Goal: Find specific page/section: Find specific page/section

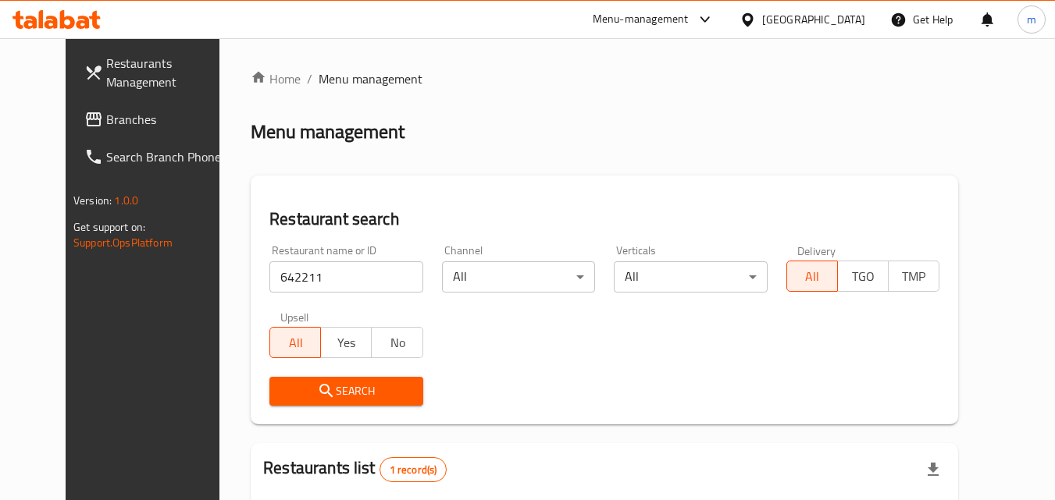
scroll to position [156, 0]
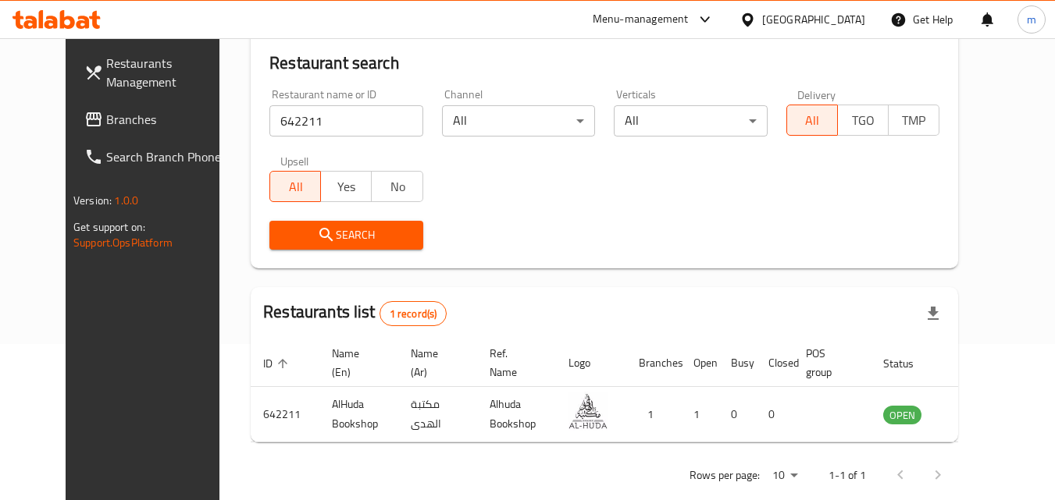
click at [838, 25] on div "[GEOGRAPHIC_DATA]" at bounding box center [813, 19] width 103 height 17
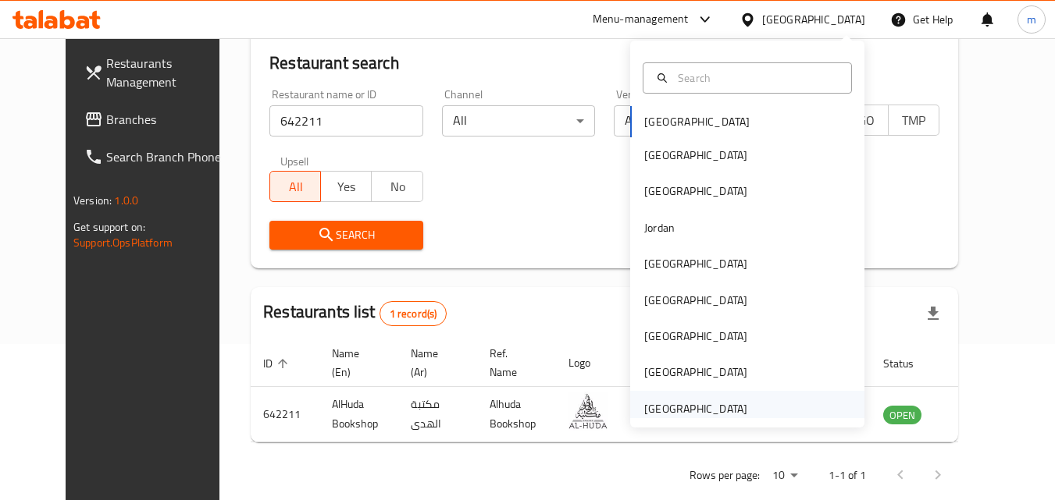
click at [689, 400] on div "[GEOGRAPHIC_DATA]" at bounding box center [695, 408] width 103 height 17
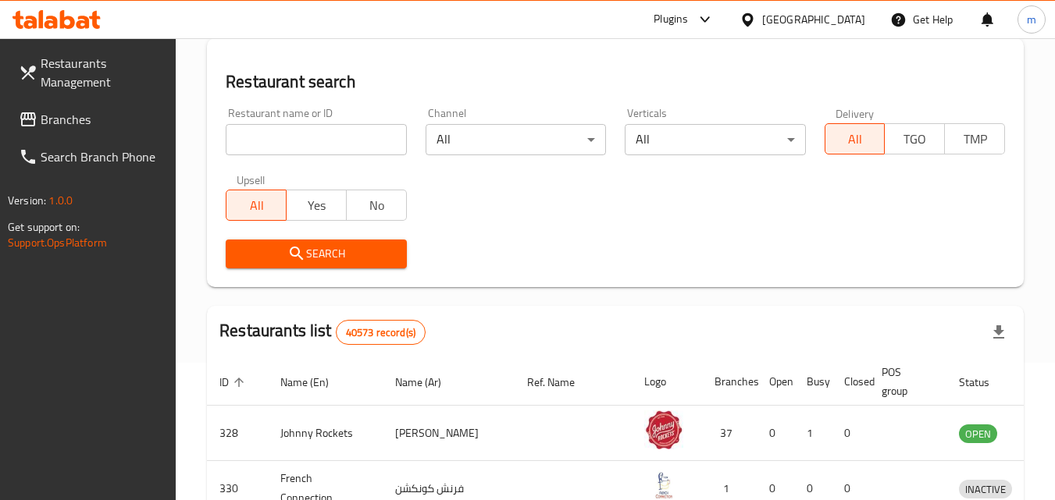
scroll to position [156, 0]
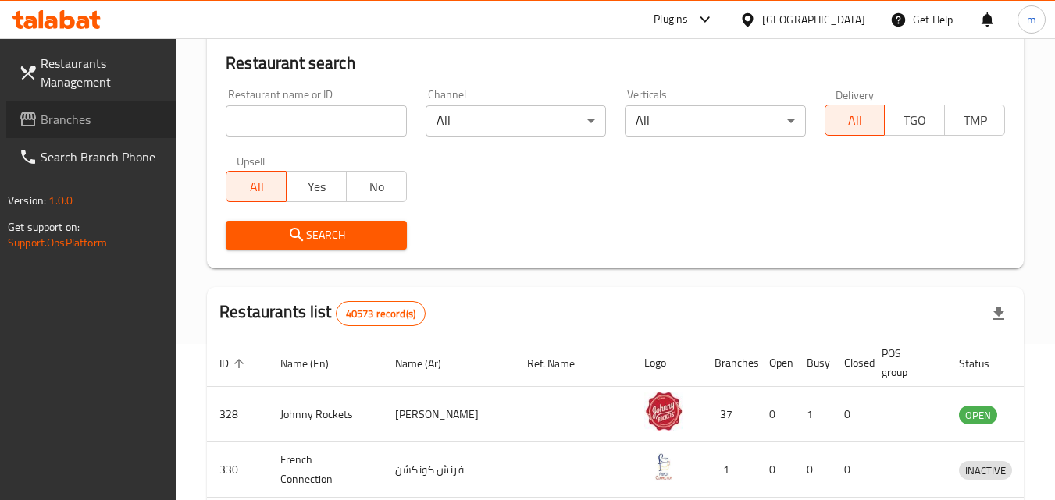
click at [99, 123] on span "Branches" at bounding box center [102, 119] width 123 height 19
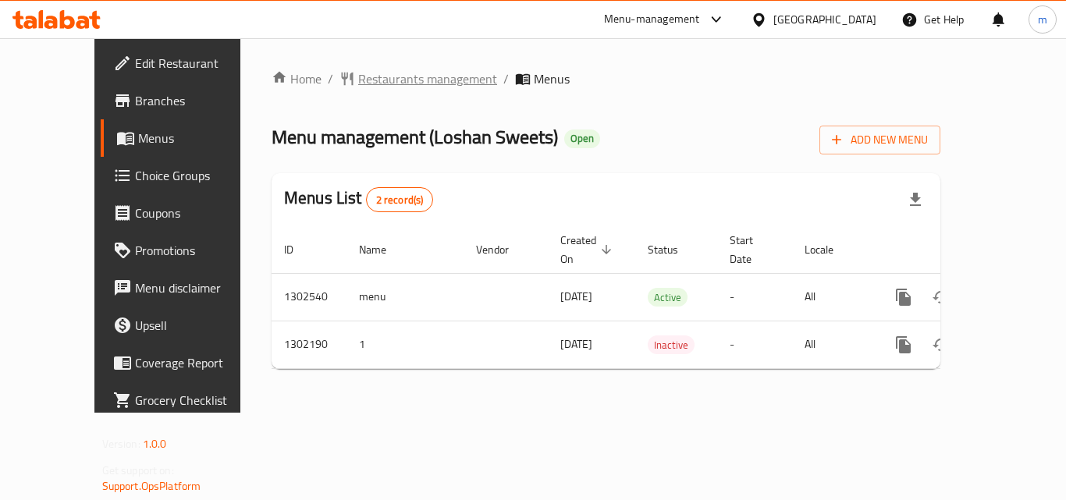
click at [365, 74] on span "Restaurants management" at bounding box center [427, 78] width 139 height 19
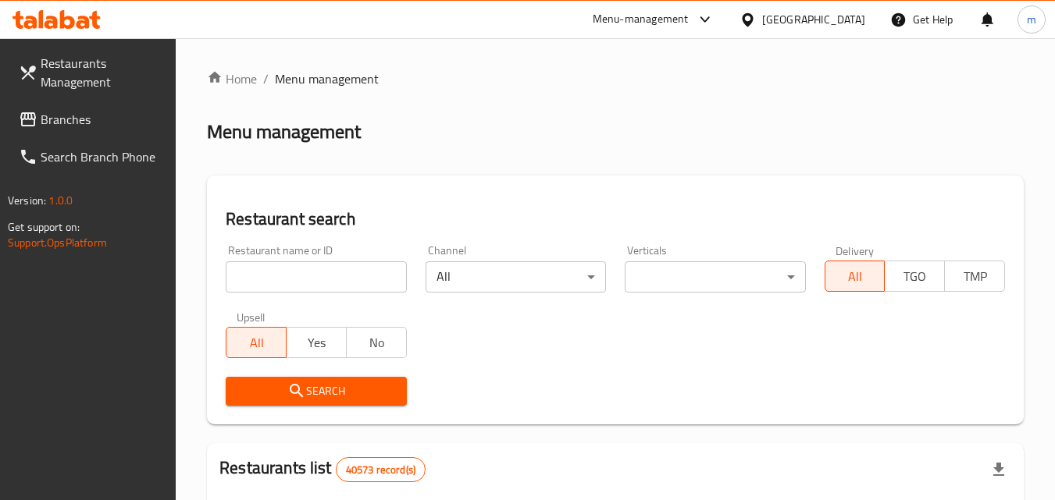
click at [316, 275] on input "search" at bounding box center [316, 276] width 180 height 31
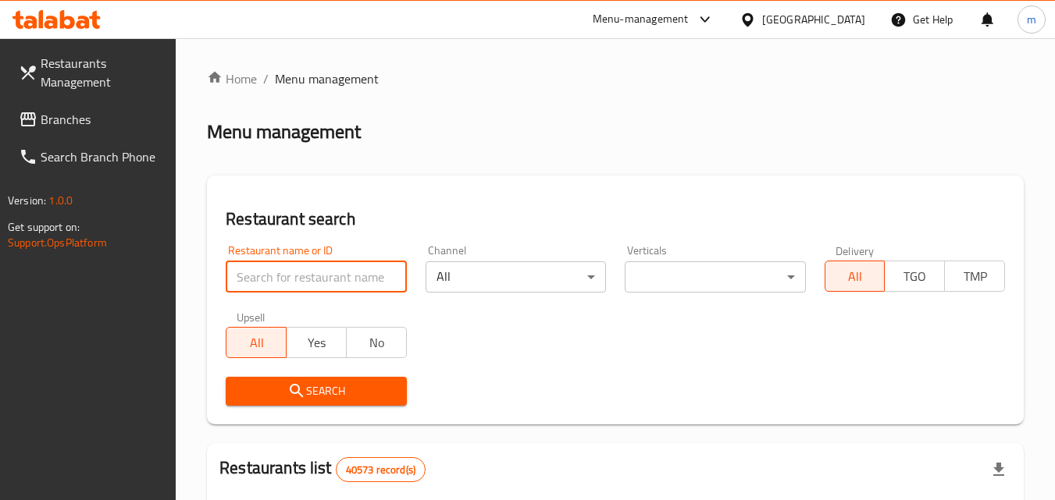
paste input "702327"
type input "702327"
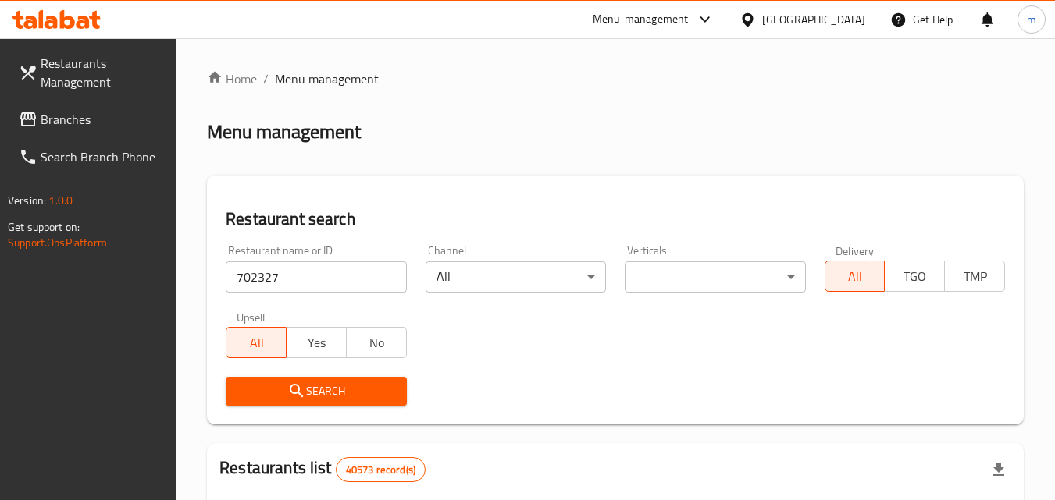
click at [334, 388] on span "Search" at bounding box center [315, 392] width 155 height 20
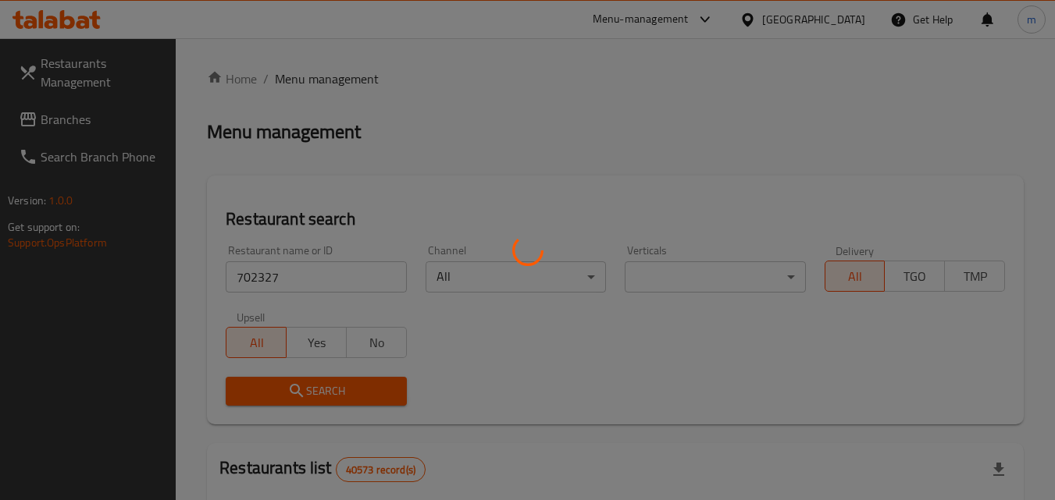
scroll to position [183, 0]
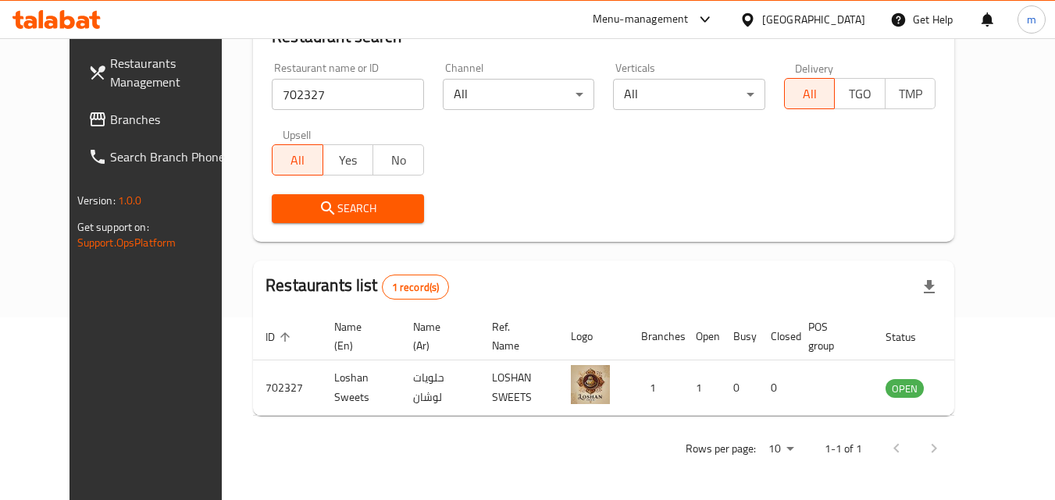
click at [774, 19] on div "United Arab Emirates" at bounding box center [813, 19] width 103 height 17
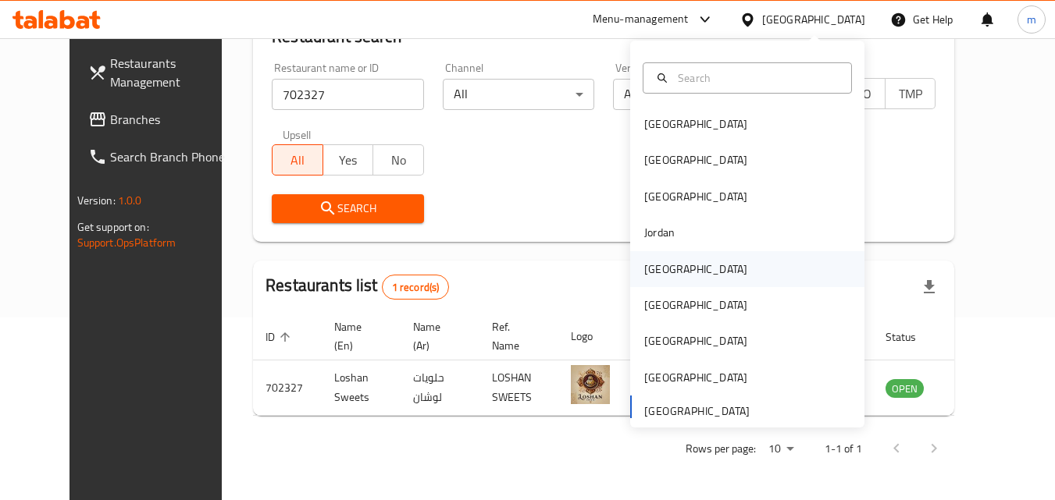
click at [667, 269] on div "Kuwait" at bounding box center [695, 269] width 128 height 36
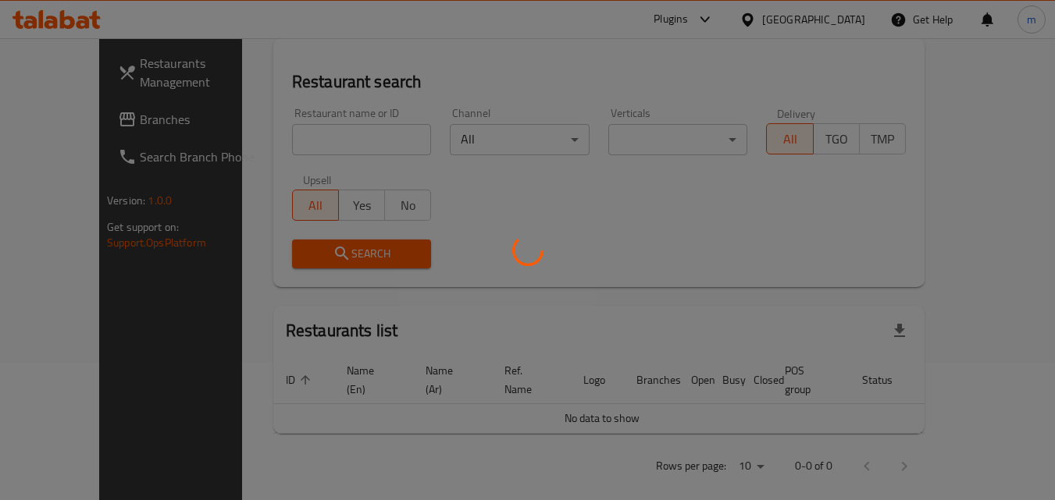
scroll to position [183, 0]
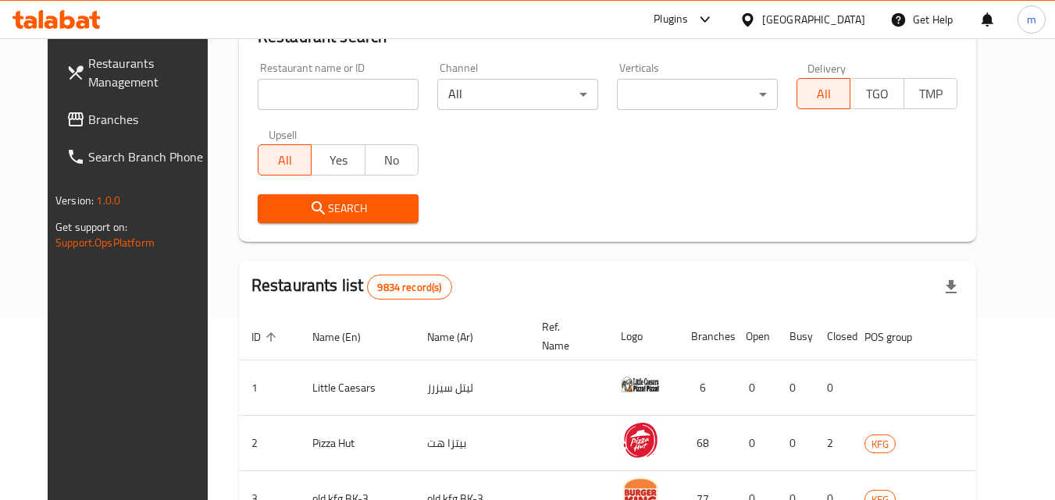
click at [127, 112] on span "Branches" at bounding box center [149, 119] width 123 height 19
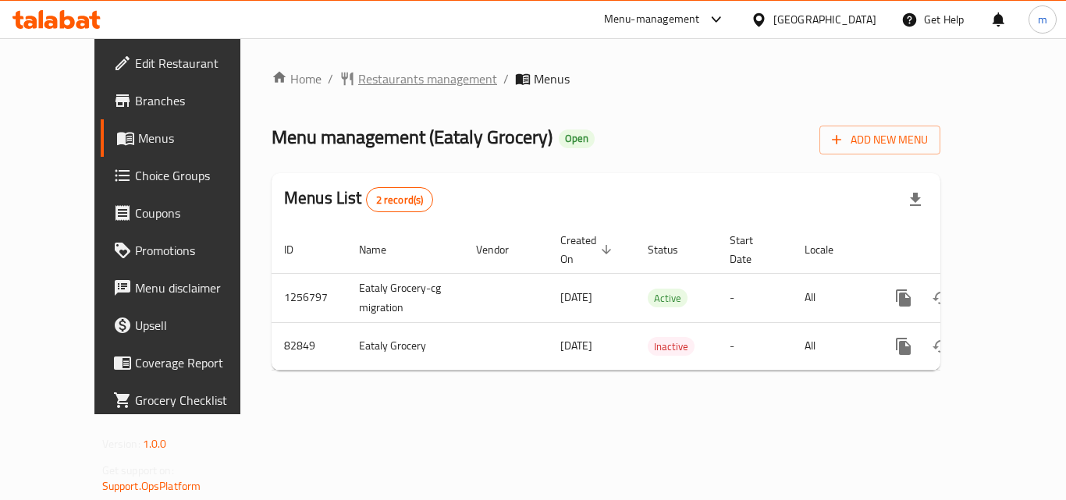
click at [366, 80] on span "Restaurants management" at bounding box center [427, 78] width 139 height 19
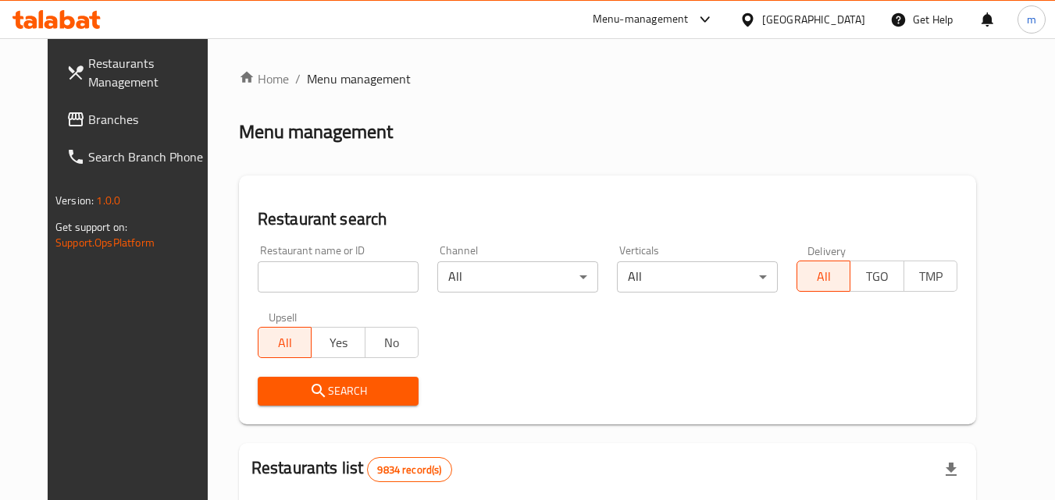
click at [304, 272] on input "search" at bounding box center [338, 276] width 161 height 31
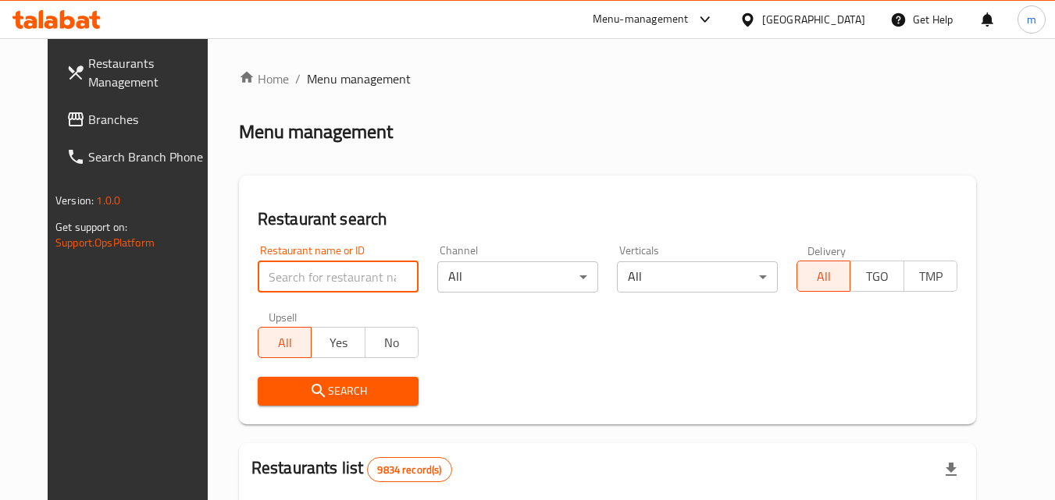
paste input "600567"
type input "600567"
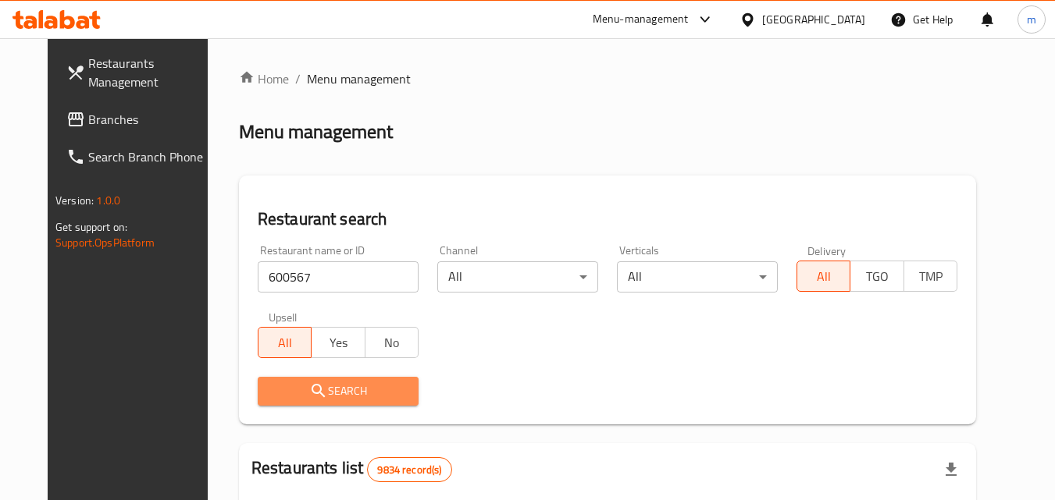
click at [323, 382] on span "Search" at bounding box center [338, 392] width 136 height 20
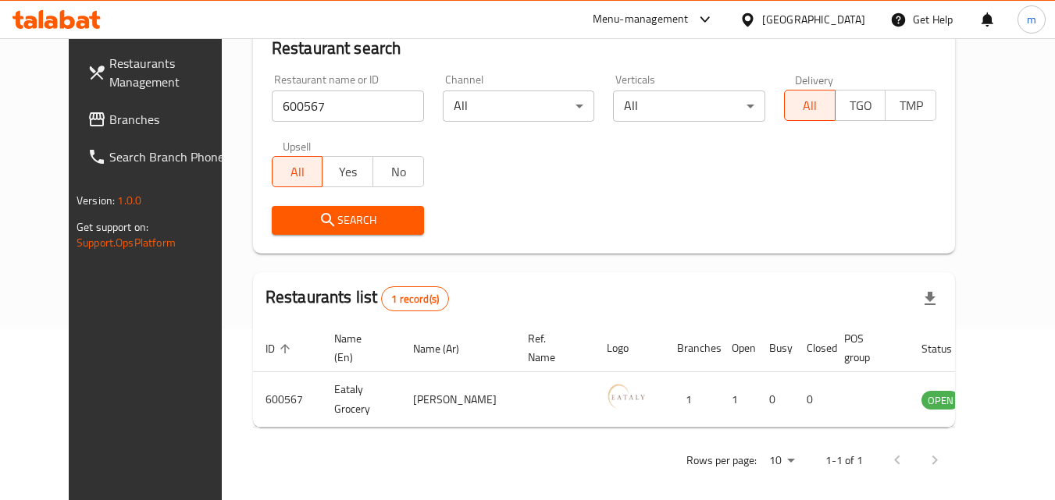
scroll to position [183, 0]
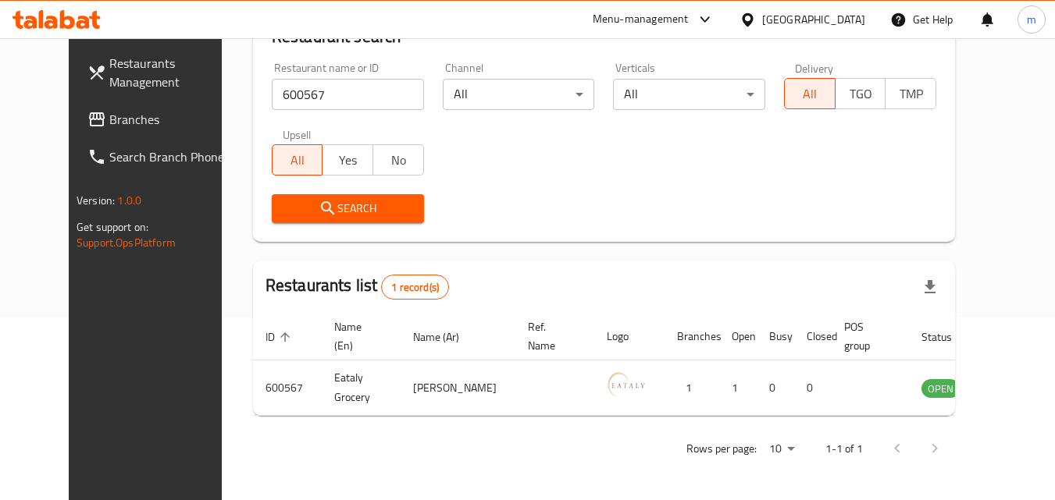
click at [130, 116] on span "Branches" at bounding box center [170, 119] width 123 height 19
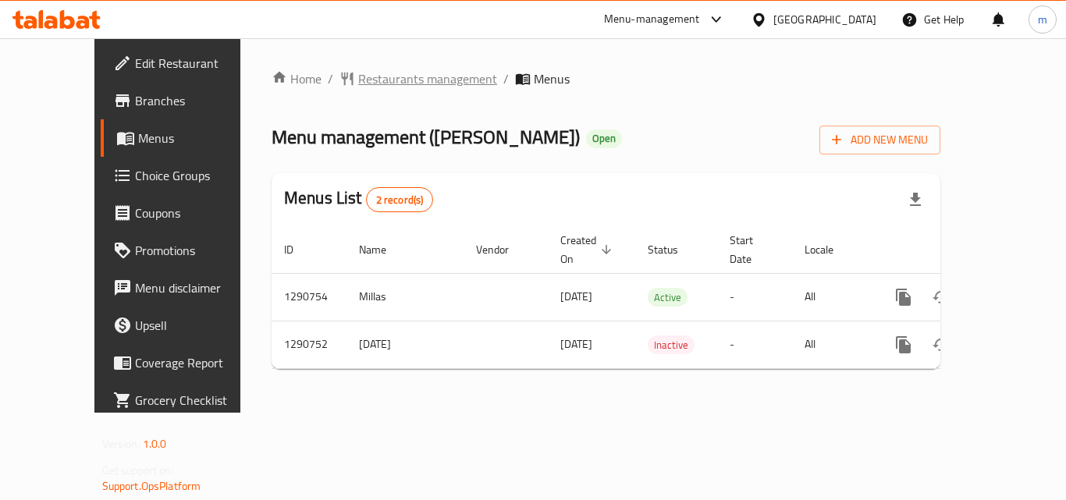
click at [410, 83] on span "Restaurants management" at bounding box center [427, 78] width 139 height 19
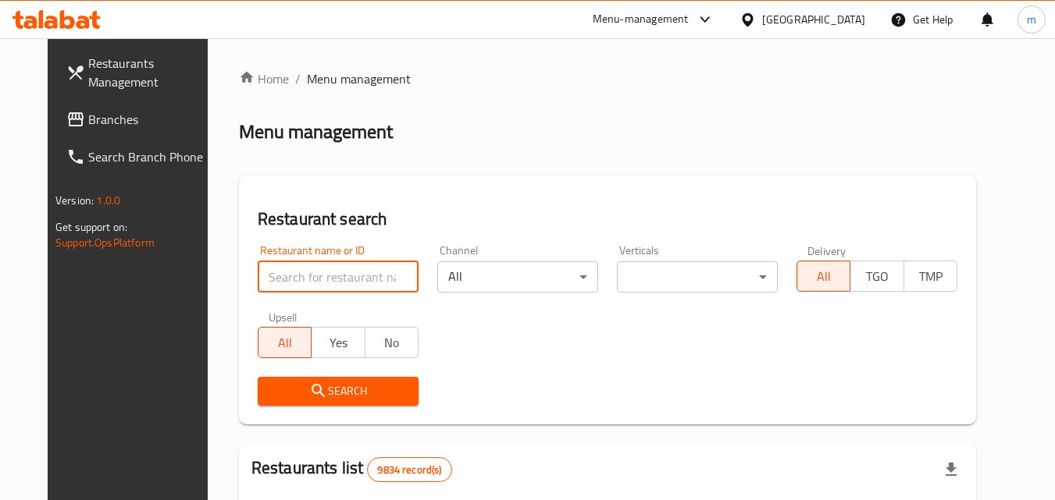
click at [298, 271] on input "search" at bounding box center [338, 276] width 161 height 31
paste input "698358"
type input "698358"
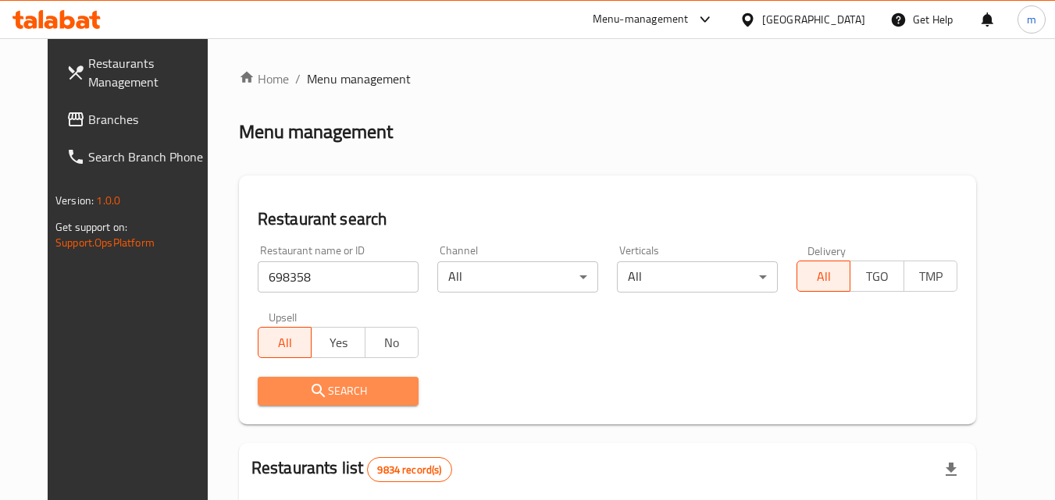
click at [338, 400] on span "Search" at bounding box center [338, 392] width 136 height 20
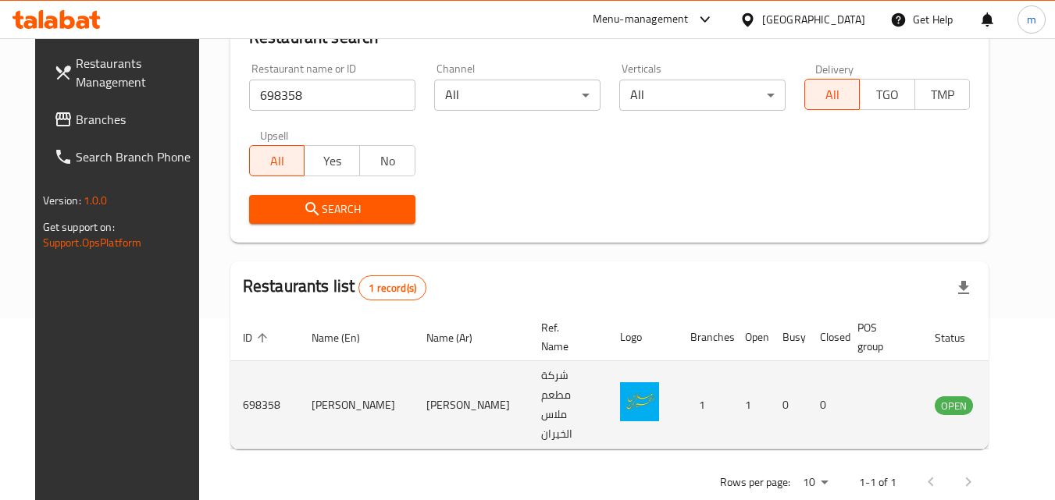
scroll to position [183, 0]
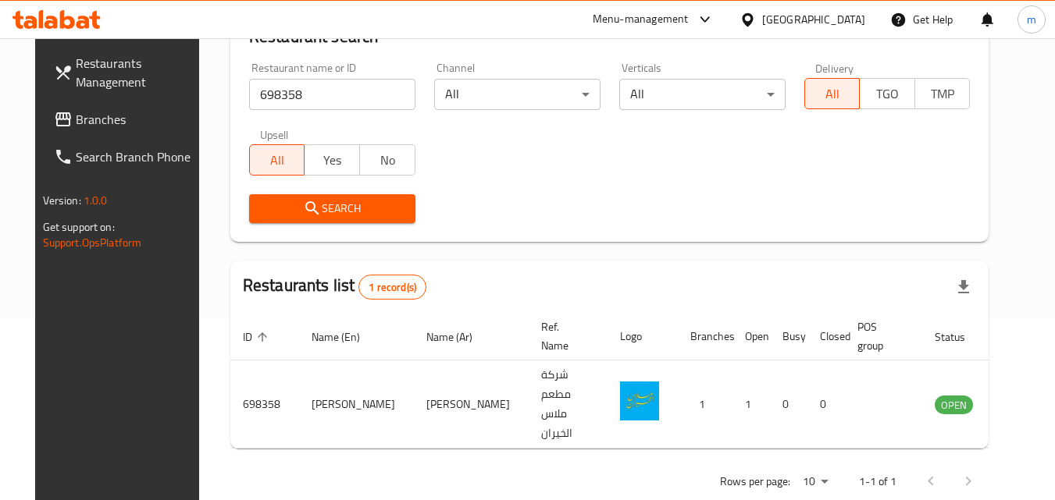
click at [851, 12] on div "[GEOGRAPHIC_DATA]" at bounding box center [813, 19] width 103 height 17
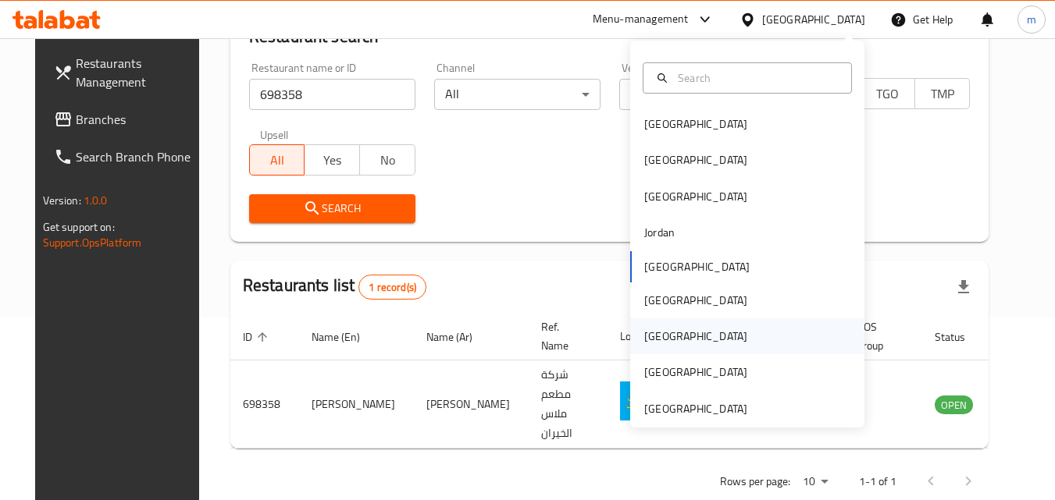
click at [645, 329] on div "[GEOGRAPHIC_DATA]" at bounding box center [695, 336] width 103 height 17
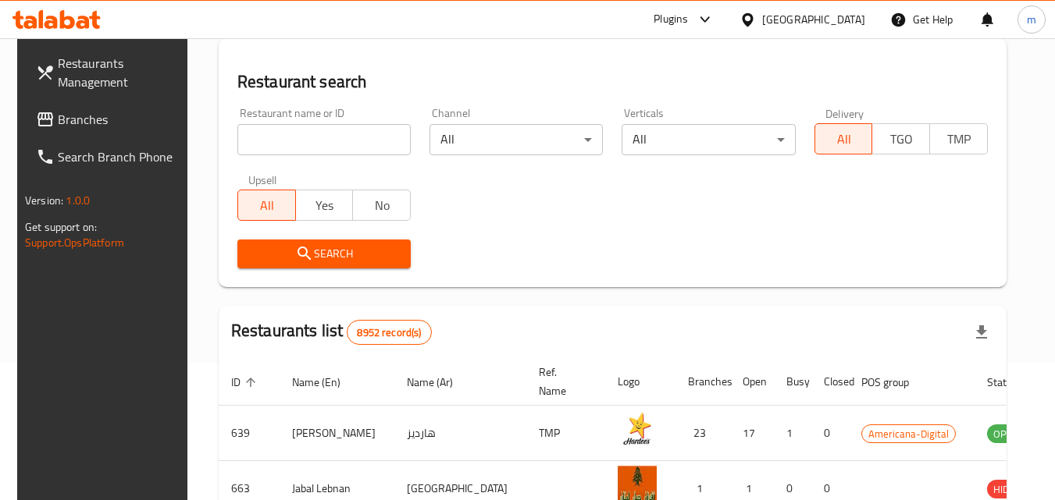
scroll to position [183, 0]
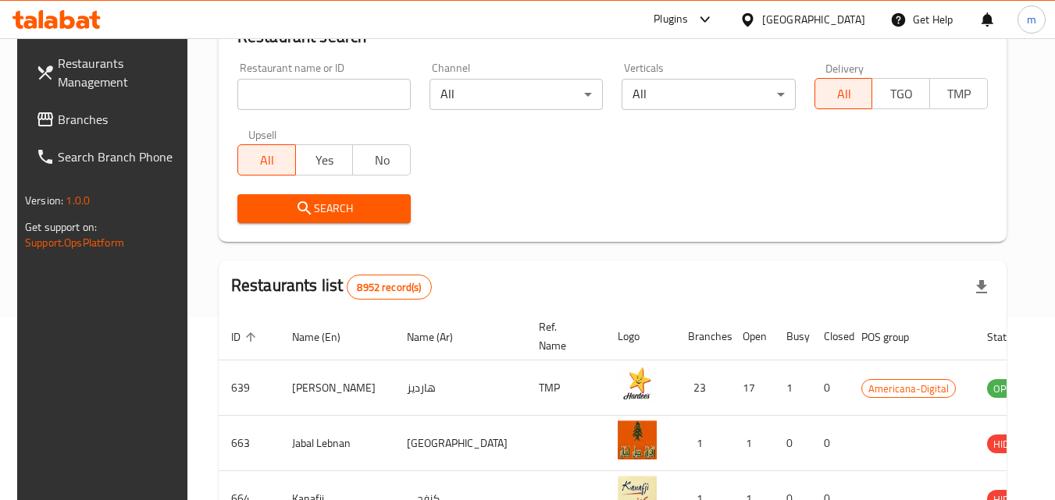
click at [99, 122] on span "Branches" at bounding box center [119, 119] width 123 height 19
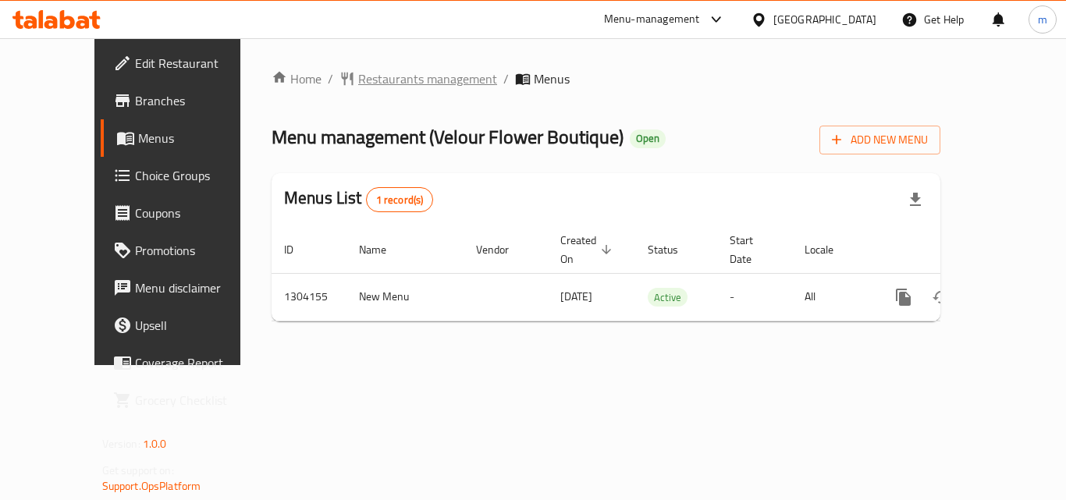
click at [365, 80] on span "Restaurants management" at bounding box center [427, 78] width 139 height 19
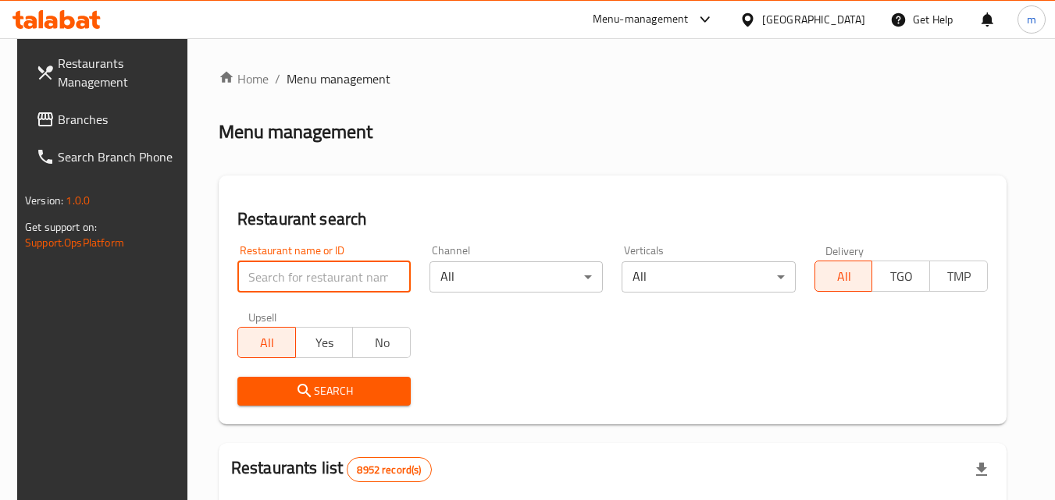
click at [361, 280] on input "search" at bounding box center [323, 276] width 173 height 31
paste input "703085"
type input "703085"
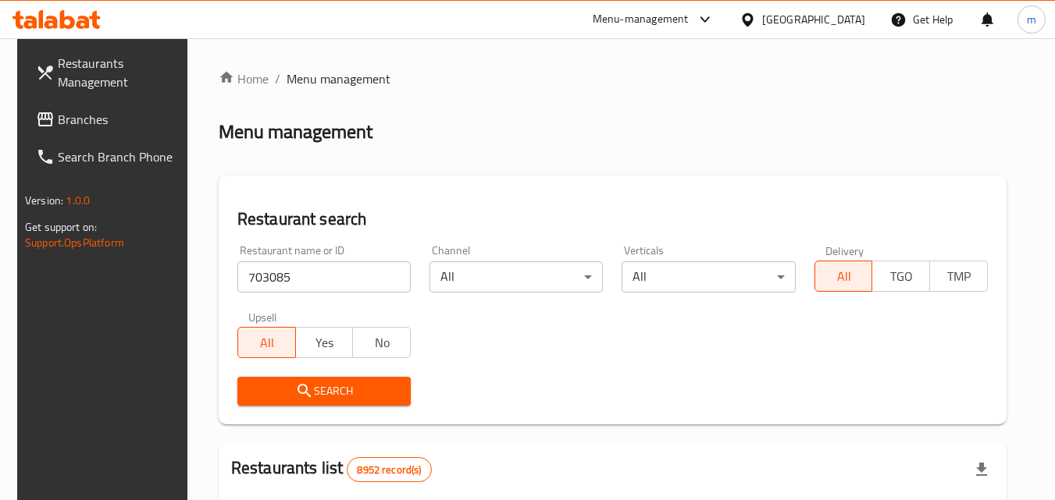
click at [350, 393] on span "Search" at bounding box center [324, 392] width 148 height 20
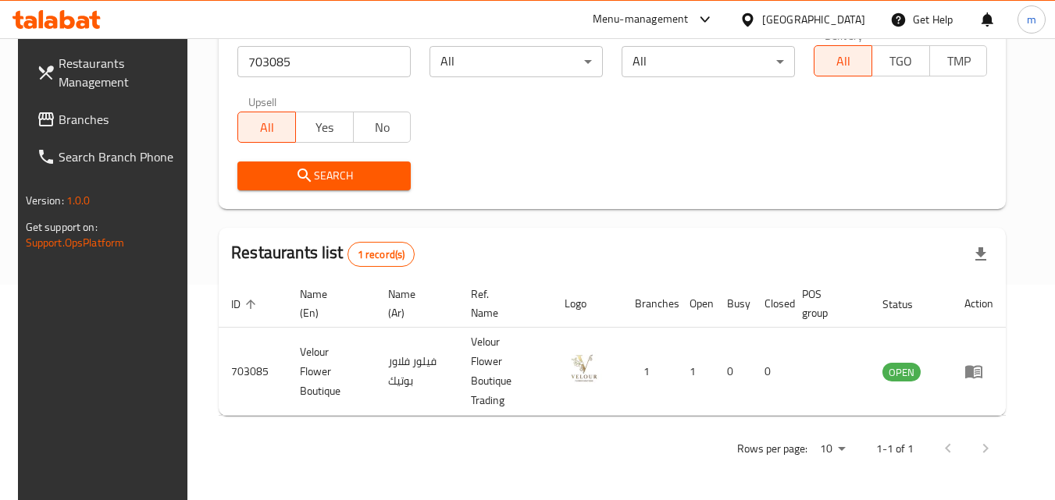
scroll to position [196, 0]
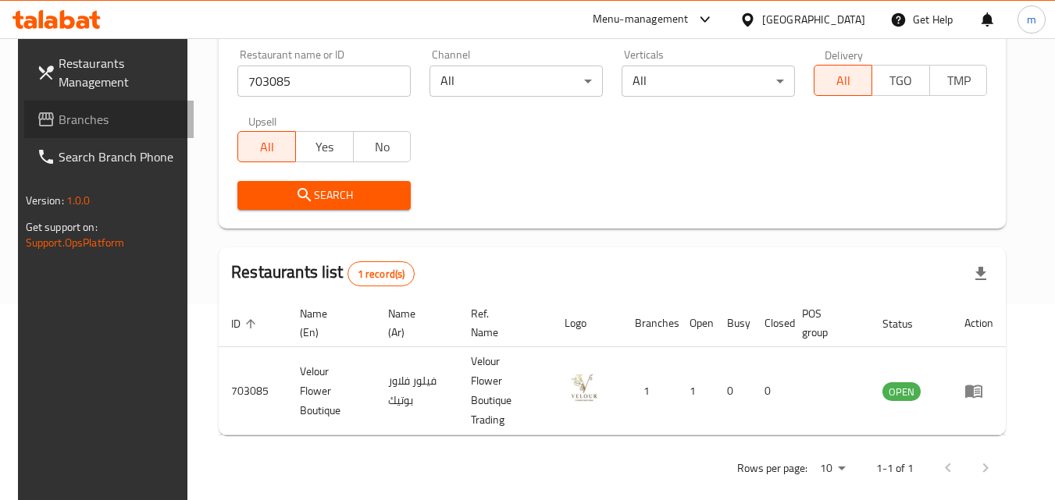
click at [34, 106] on link "Branches" at bounding box center [109, 119] width 170 height 37
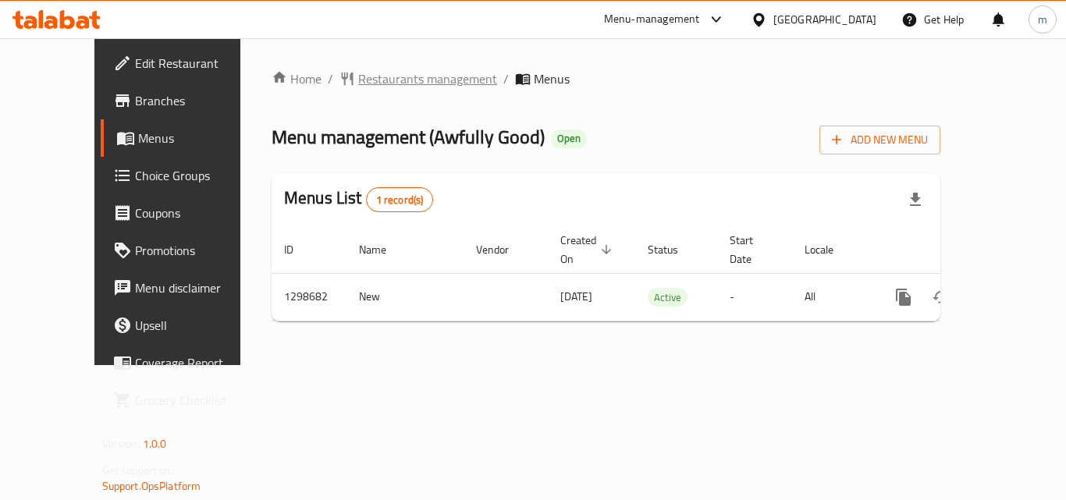
click at [358, 69] on span "Restaurants management" at bounding box center [427, 78] width 139 height 19
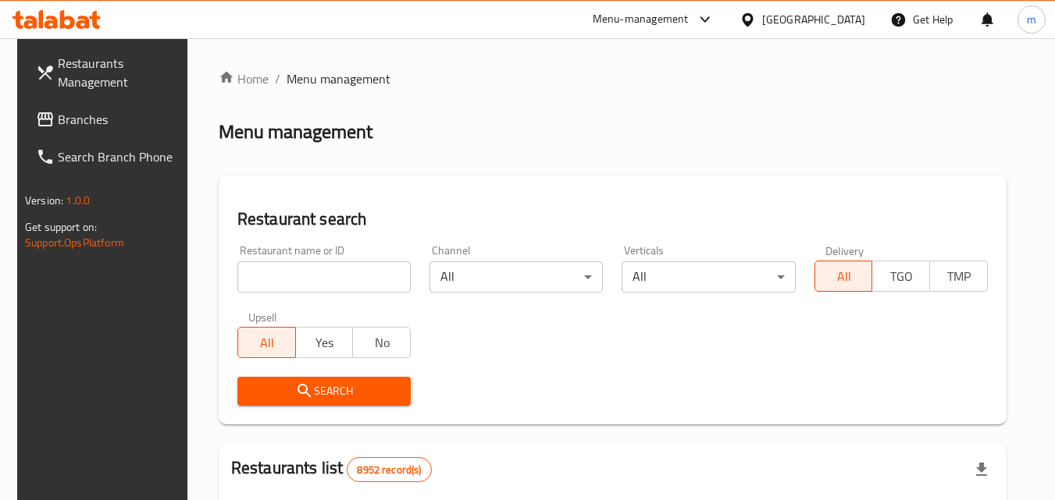
click at [311, 269] on input "search" at bounding box center [323, 276] width 173 height 31
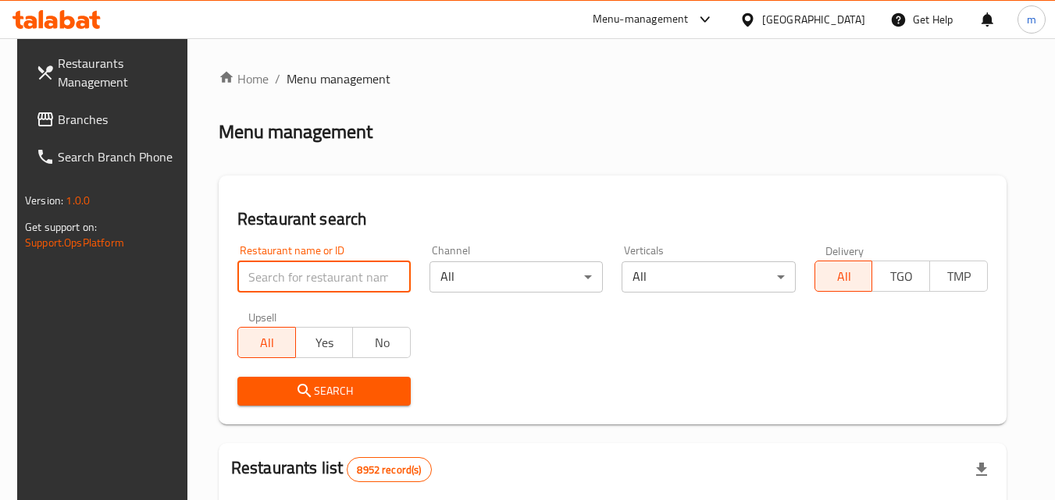
paste input "701056"
type input "701056"
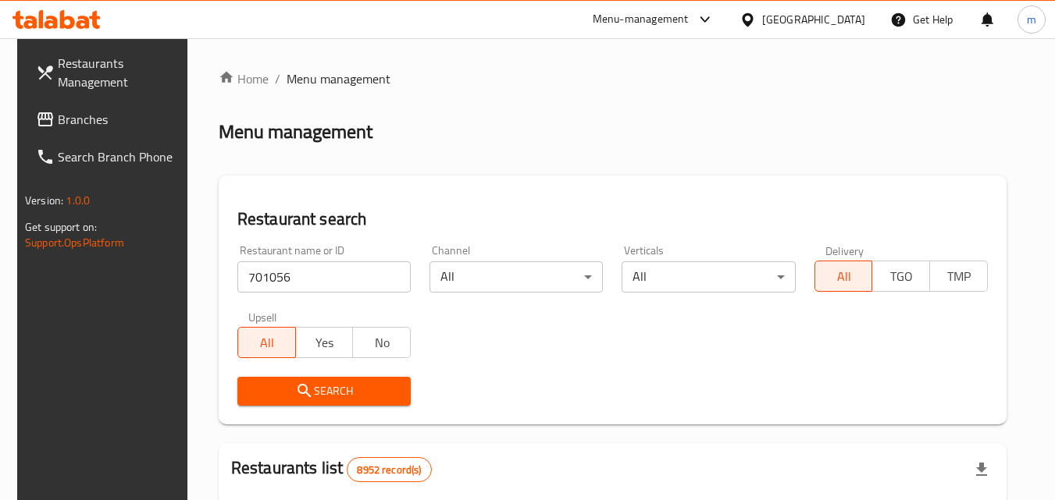
click at [322, 378] on button "Search" at bounding box center [323, 391] width 173 height 29
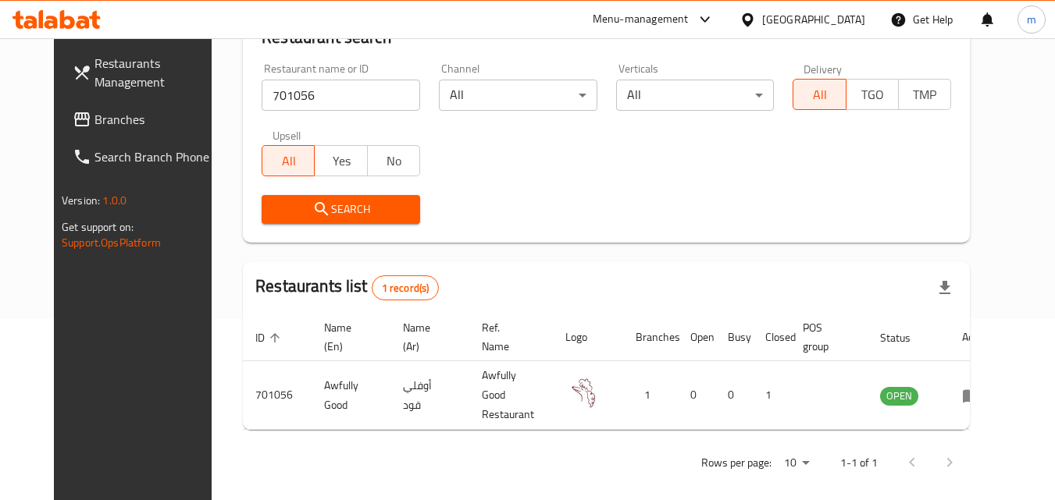
scroll to position [183, 0]
click at [118, 115] on span "Branches" at bounding box center [155, 119] width 123 height 19
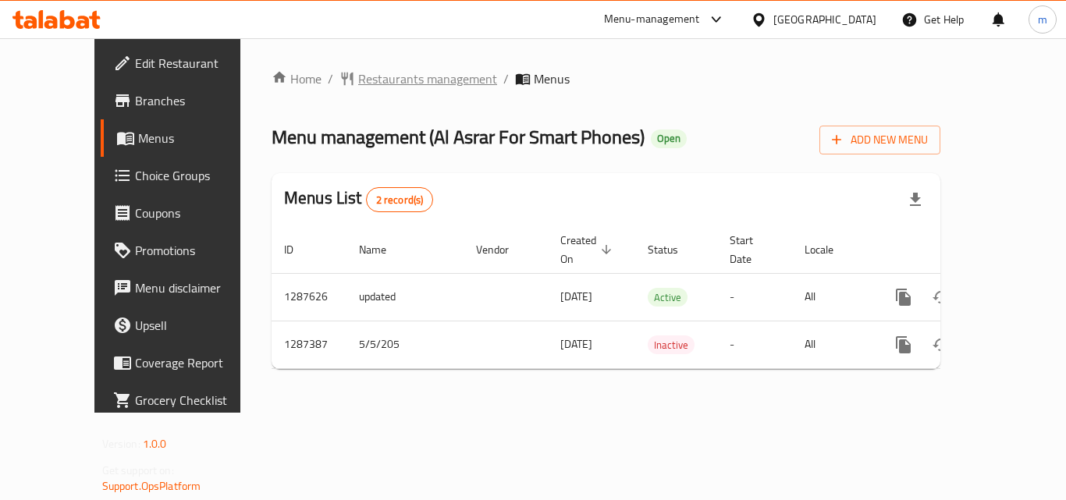
click at [390, 76] on span "Restaurants management" at bounding box center [427, 78] width 139 height 19
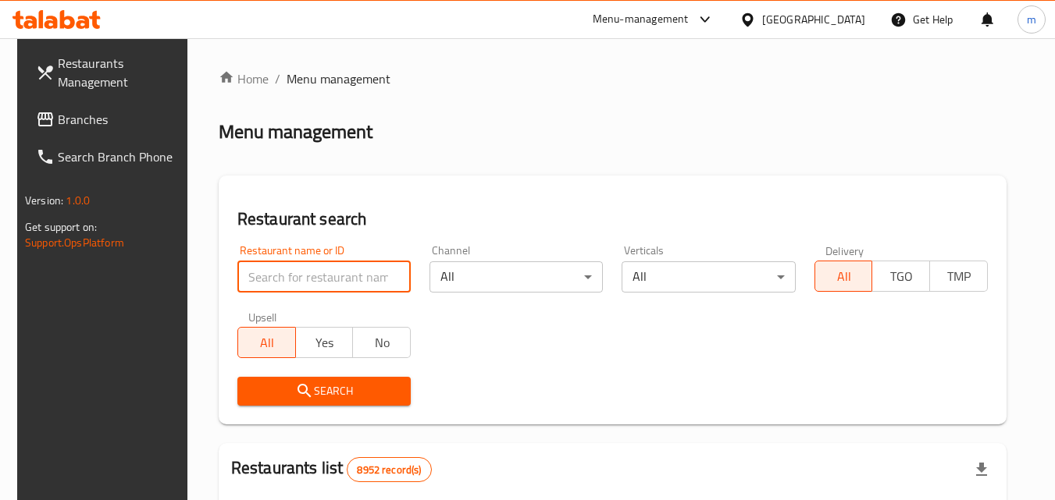
click at [314, 283] on input "search" at bounding box center [323, 276] width 173 height 31
paste input "696648"
type input "696648"
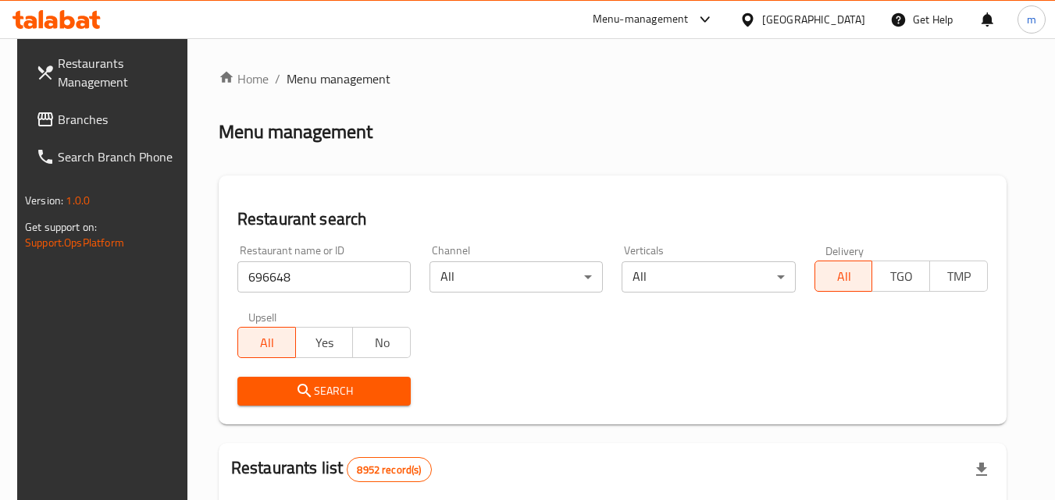
click at [338, 391] on span "Search" at bounding box center [324, 392] width 148 height 20
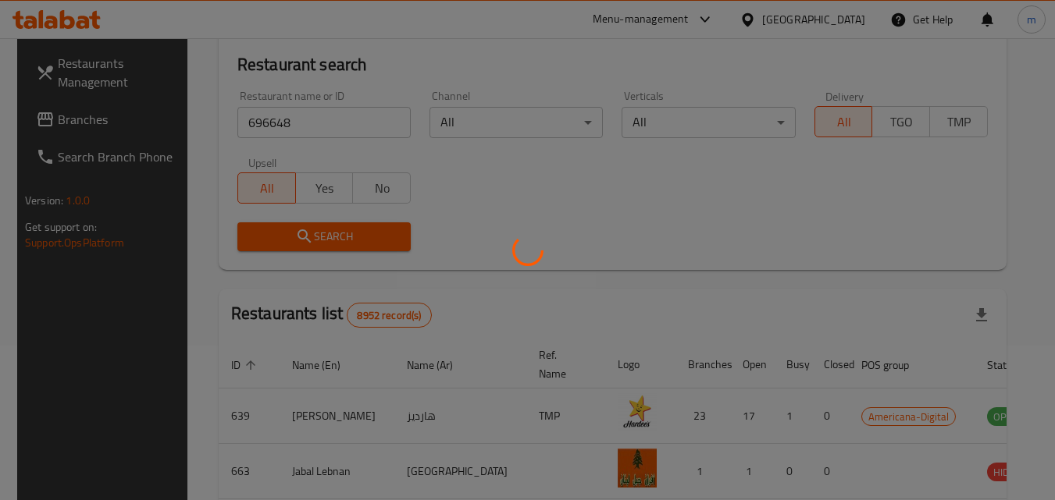
scroll to position [156, 0]
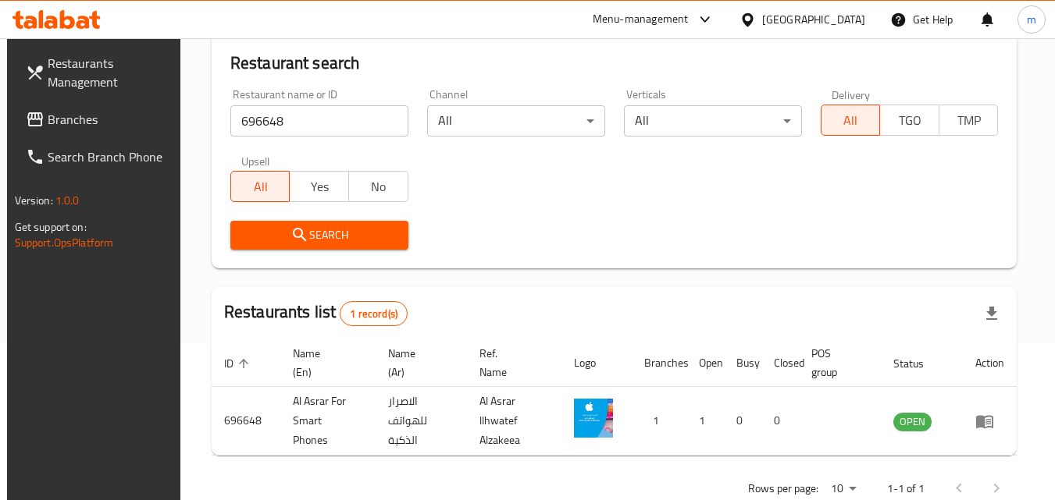
click at [854, 19] on div "[GEOGRAPHIC_DATA]" at bounding box center [813, 19] width 103 height 17
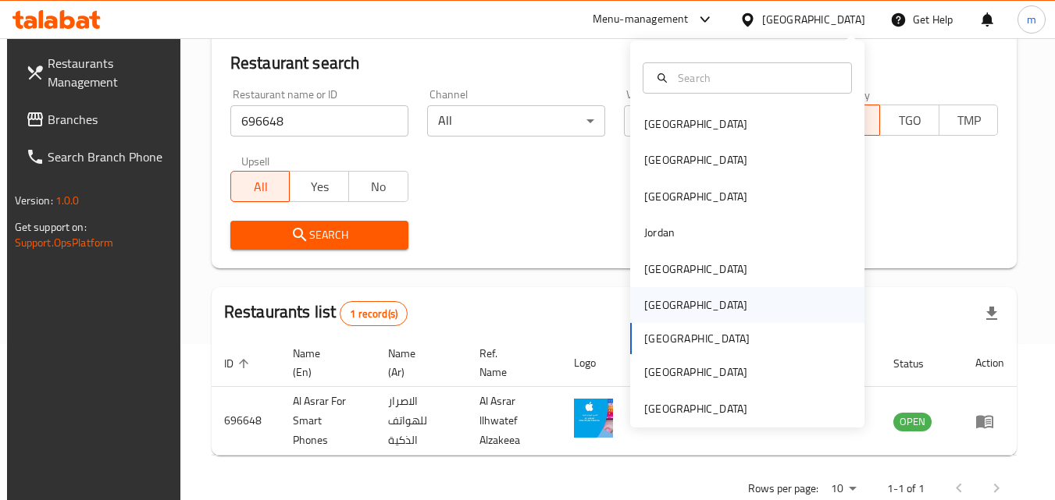
click at [666, 305] on div "[GEOGRAPHIC_DATA]" at bounding box center [695, 305] width 128 height 36
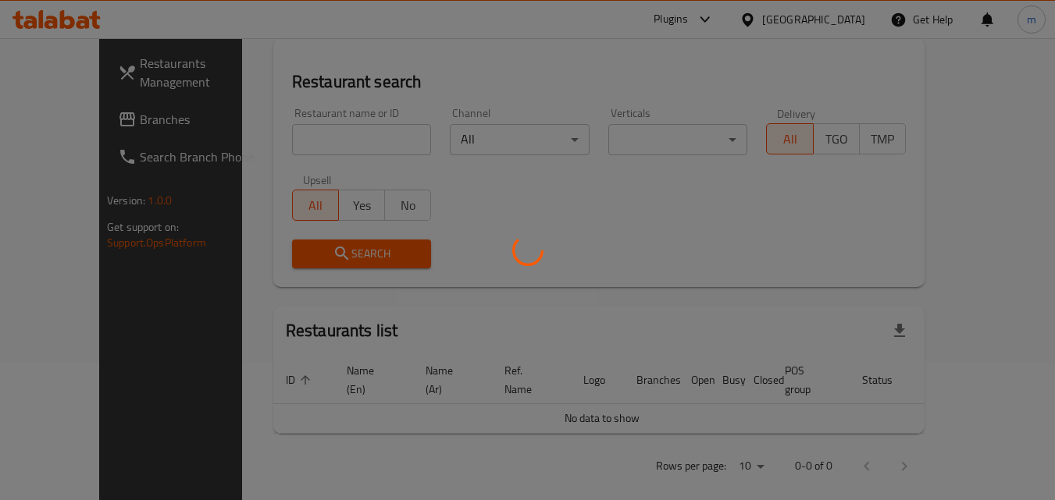
scroll to position [156, 0]
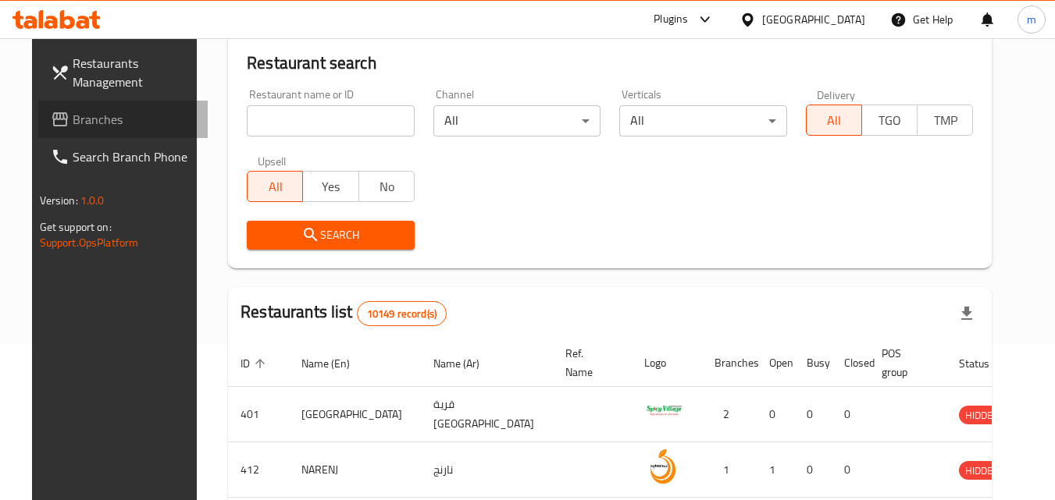
click at [98, 120] on span "Branches" at bounding box center [134, 119] width 123 height 19
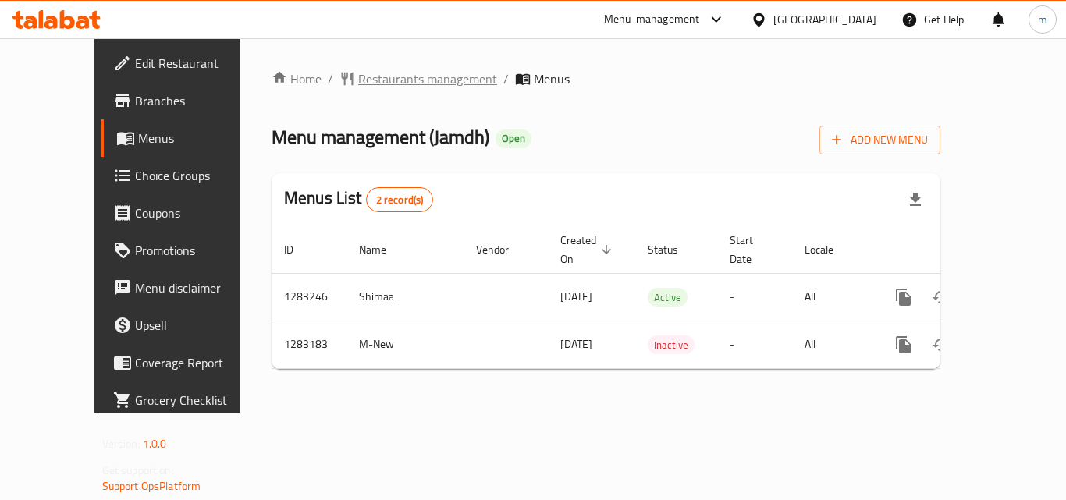
click at [358, 80] on span "Restaurants management" at bounding box center [427, 78] width 139 height 19
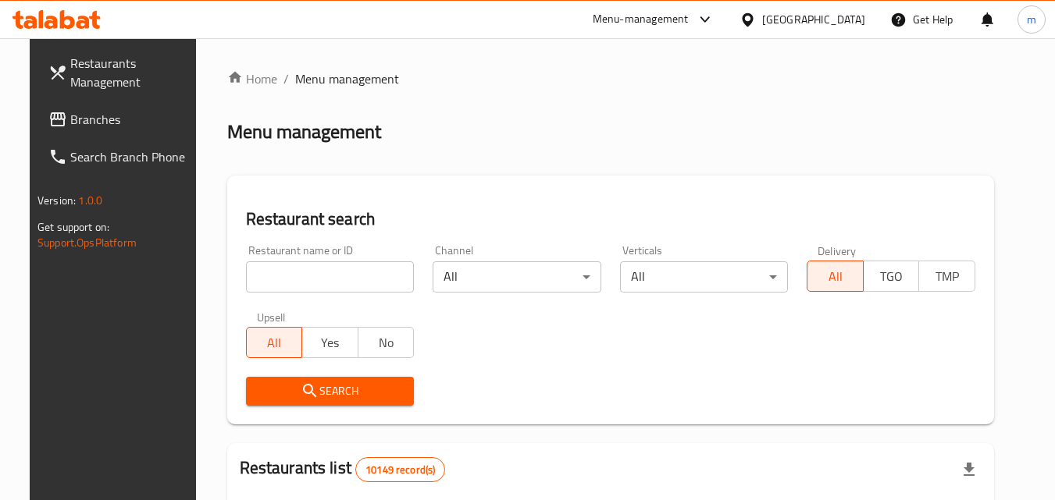
click at [325, 280] on input "search" at bounding box center [330, 276] width 169 height 31
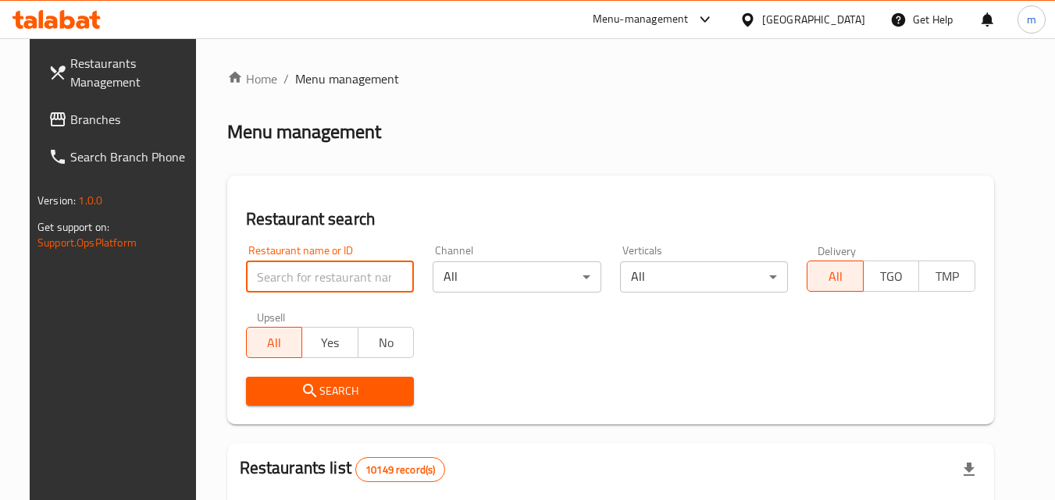
paste input "695146"
type input "695146"
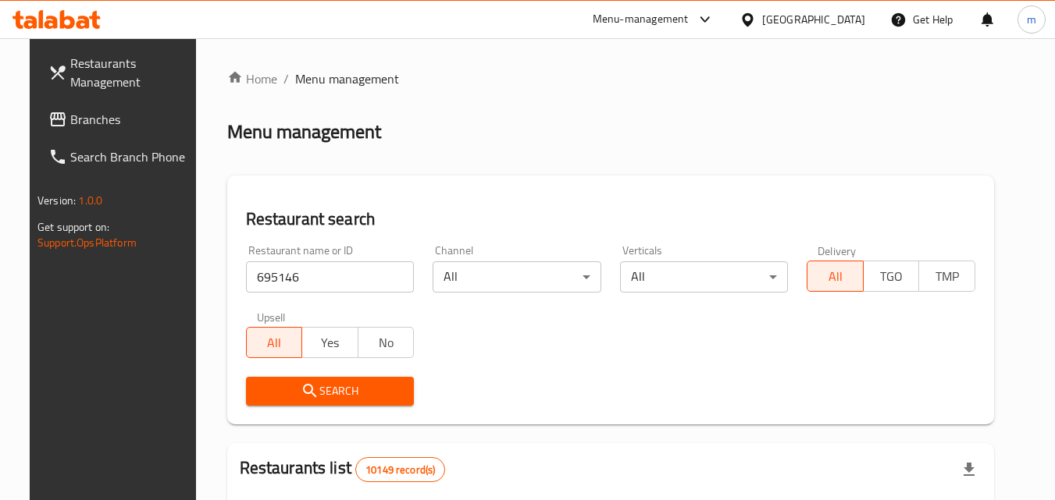
click at [337, 395] on span "Search" at bounding box center [330, 392] width 144 height 20
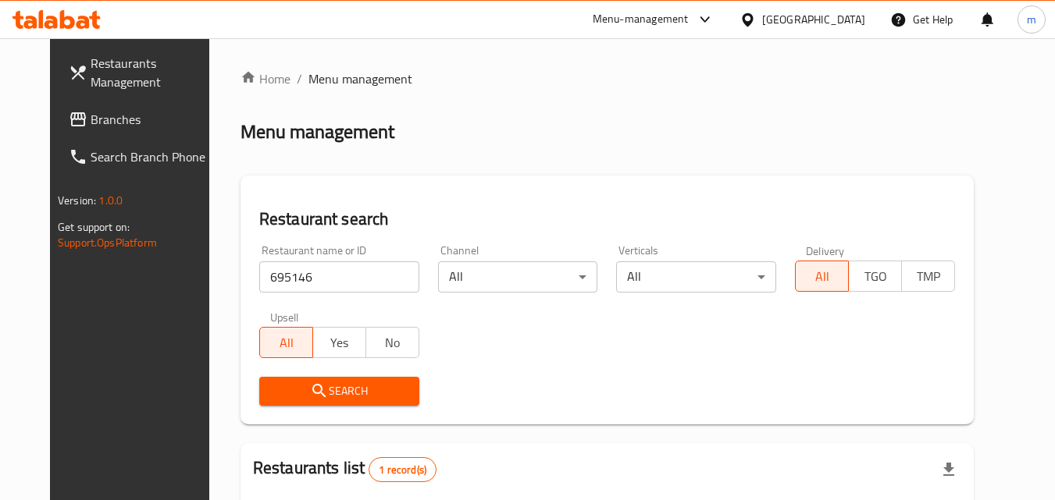
click at [610, 86] on ol "Home / Menu management" at bounding box center [606, 78] width 733 height 19
click at [762, 17] on div at bounding box center [750, 19] width 23 height 17
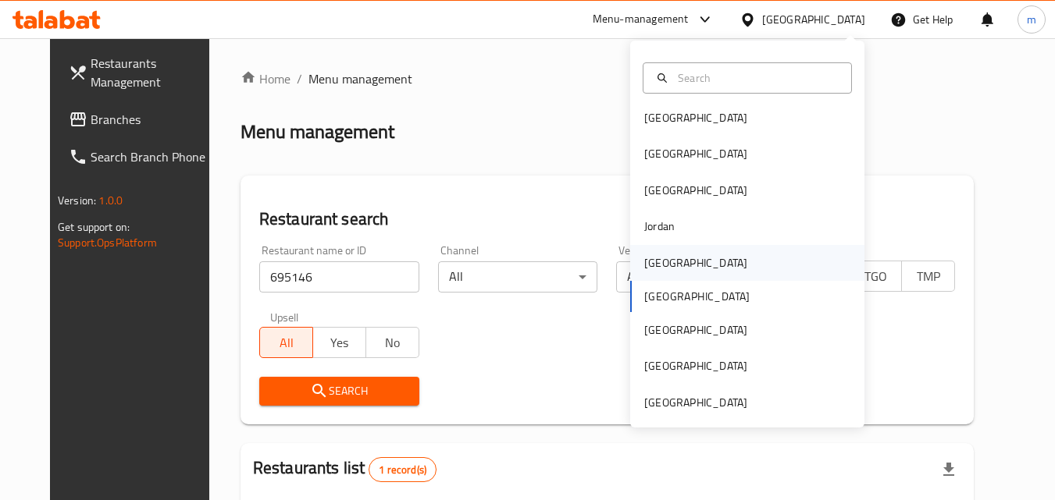
scroll to position [9, 0]
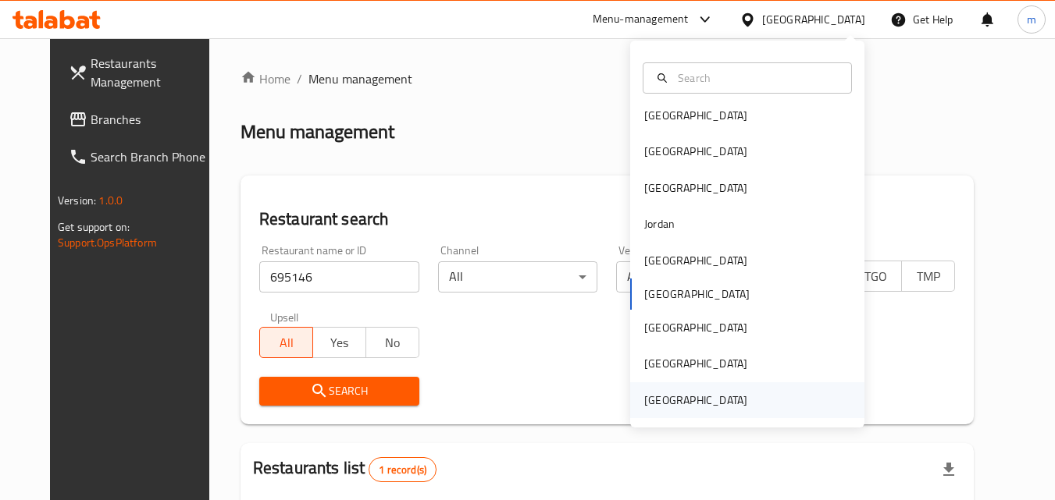
click at [666, 401] on div "[GEOGRAPHIC_DATA]" at bounding box center [695, 400] width 103 height 17
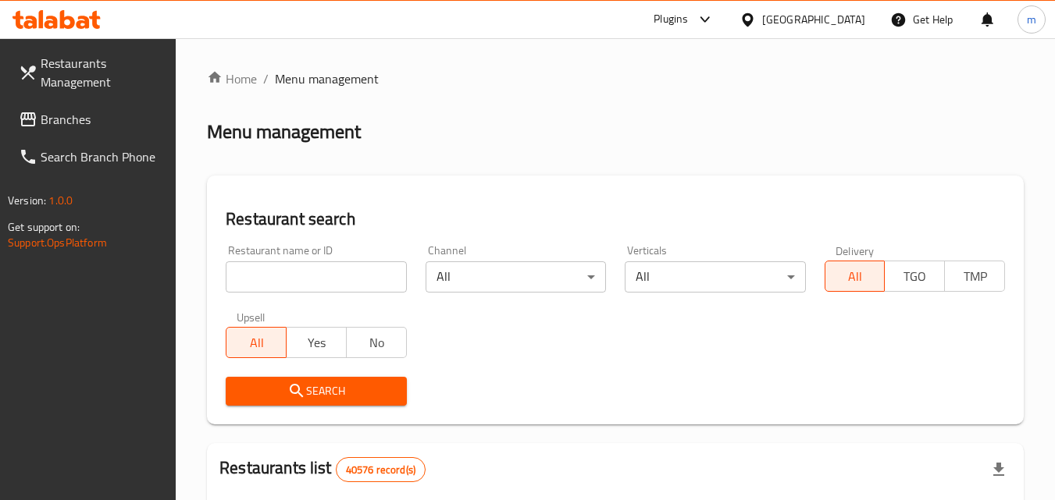
click at [73, 119] on span "Branches" at bounding box center [102, 119] width 123 height 19
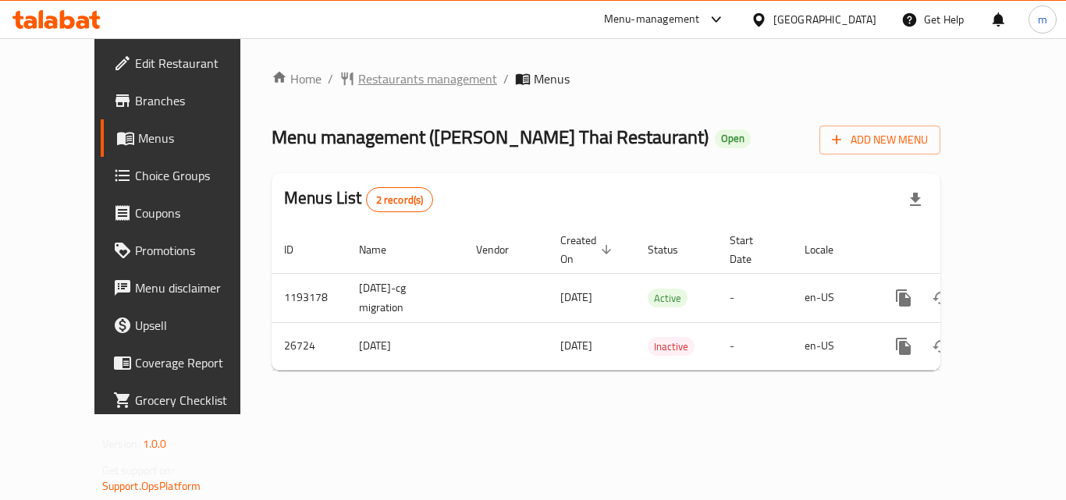
click at [370, 76] on span "Restaurants management" at bounding box center [427, 78] width 139 height 19
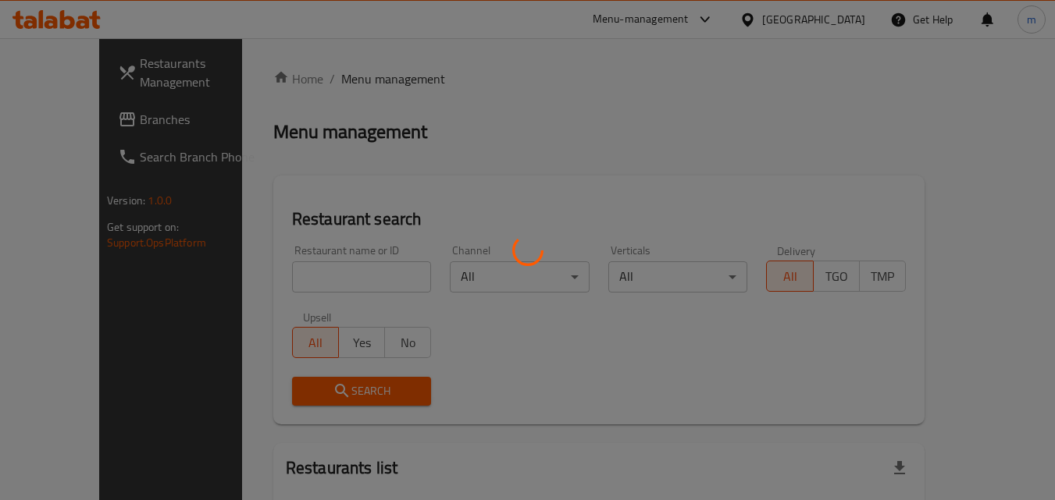
click at [310, 279] on div at bounding box center [527, 250] width 1055 height 500
click at [310, 277] on div at bounding box center [527, 250] width 1055 height 500
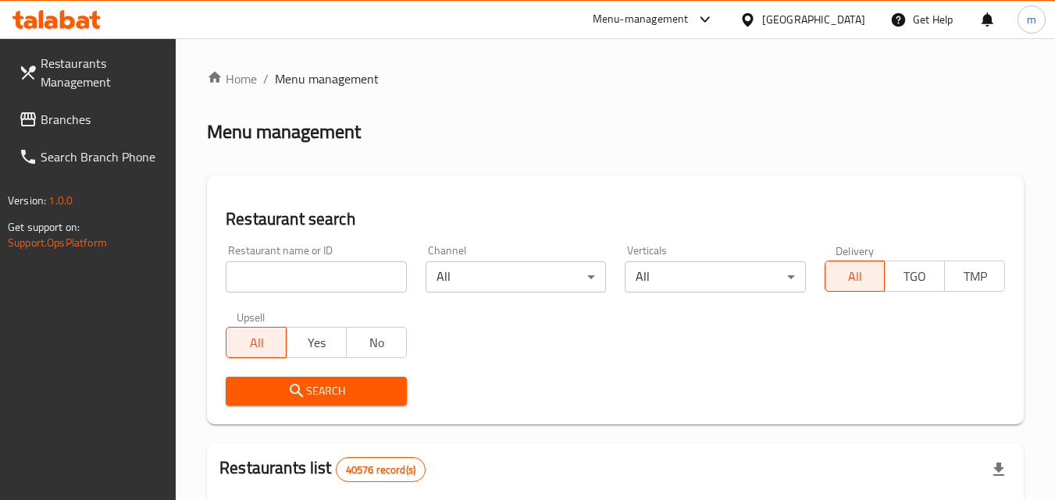
click at [276, 282] on input "search" at bounding box center [316, 276] width 180 height 31
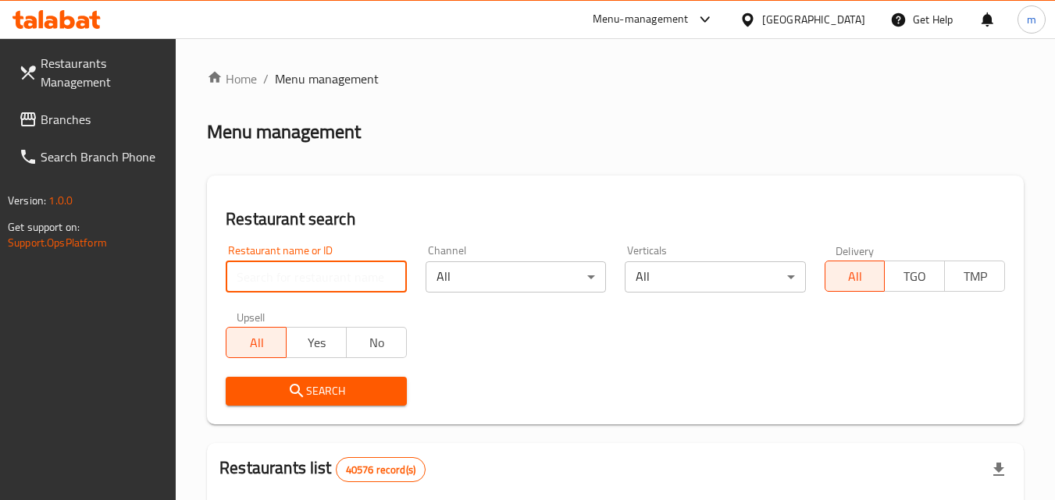
paste input "13921"
type input "13921"
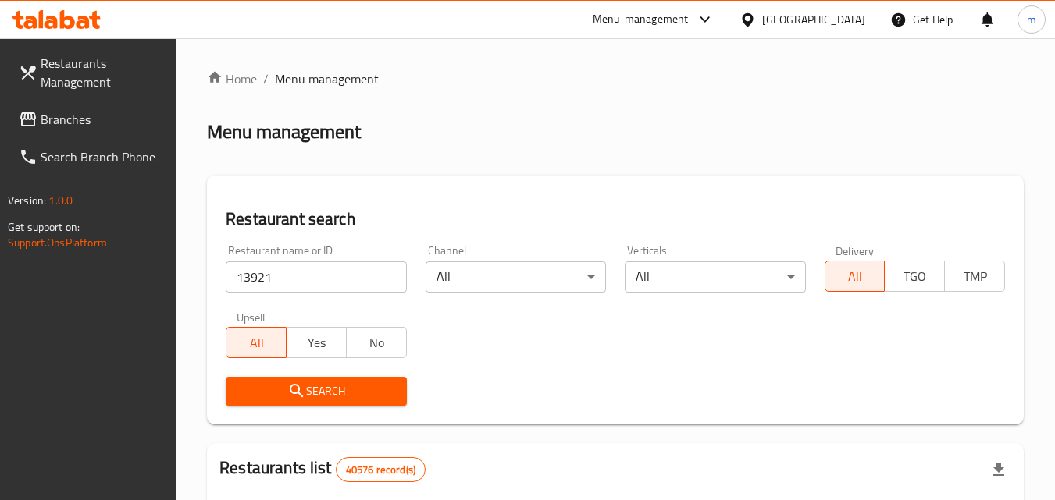
click at [318, 382] on span "Search" at bounding box center [315, 392] width 155 height 20
click at [839, 24] on div "[GEOGRAPHIC_DATA]" at bounding box center [813, 19] width 103 height 17
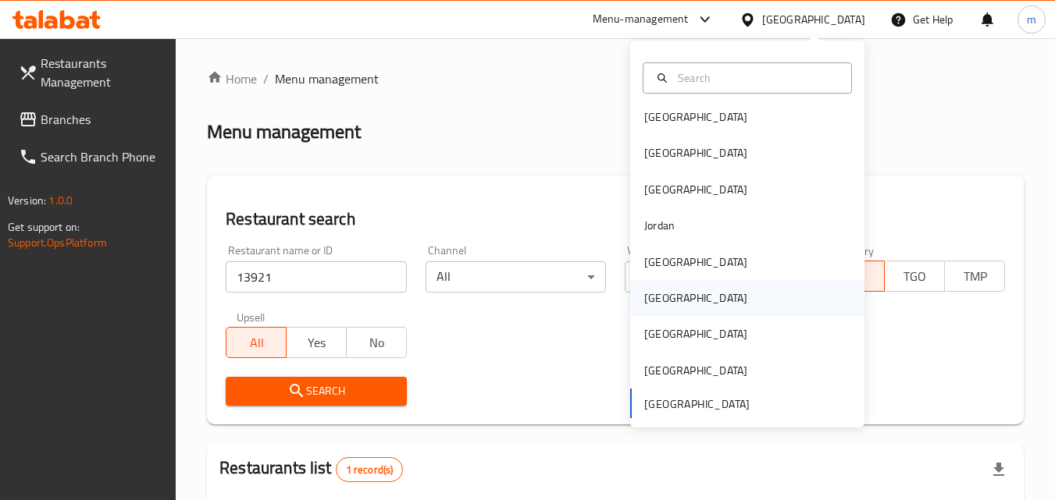
scroll to position [9, 0]
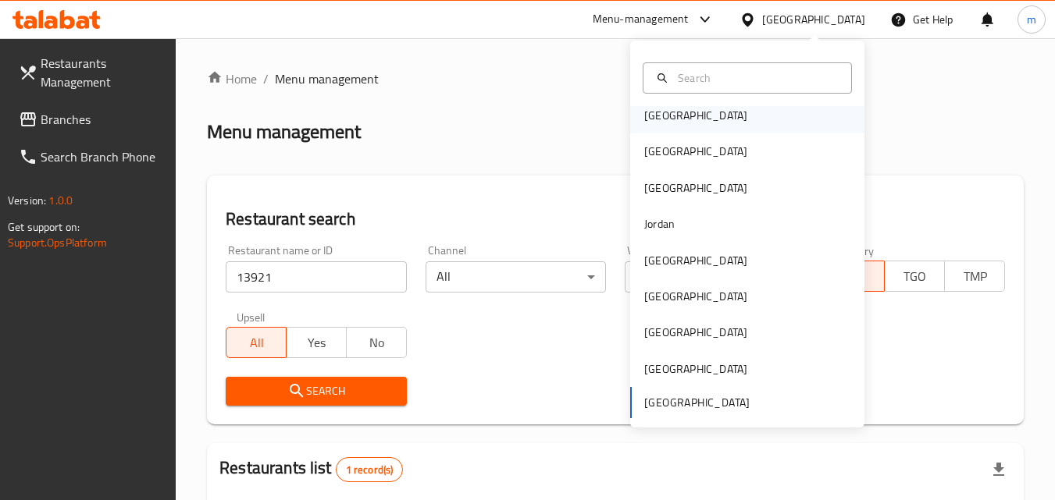
click at [644, 109] on div "Bahrain" at bounding box center [695, 115] width 103 height 17
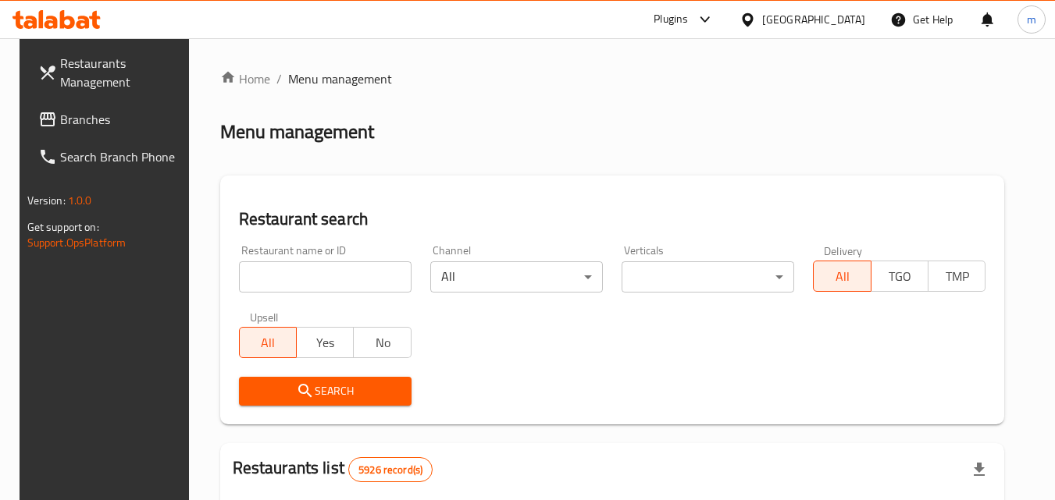
click at [75, 106] on link "Branches" at bounding box center [111, 119] width 170 height 37
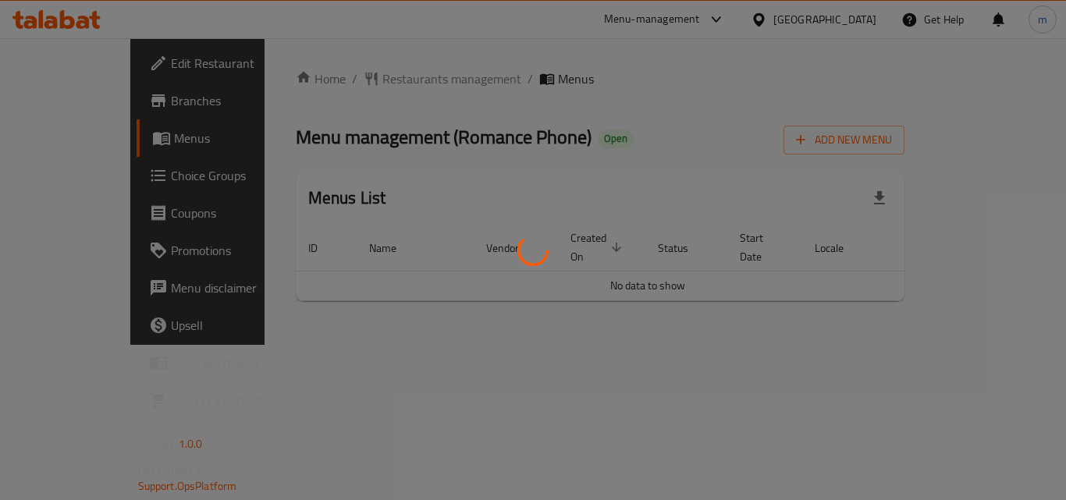
click at [355, 74] on div at bounding box center [533, 250] width 1066 height 500
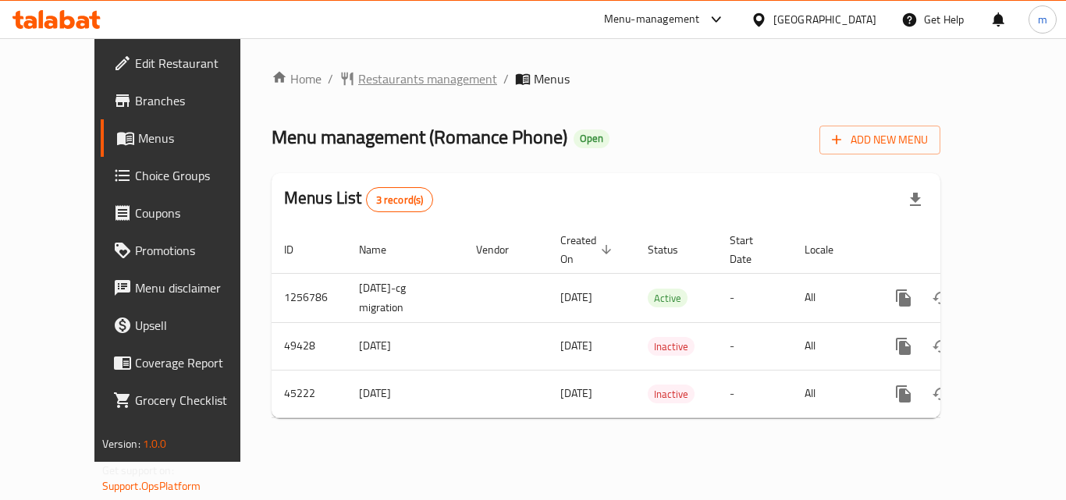
click at [358, 82] on span "Restaurants management" at bounding box center [427, 78] width 139 height 19
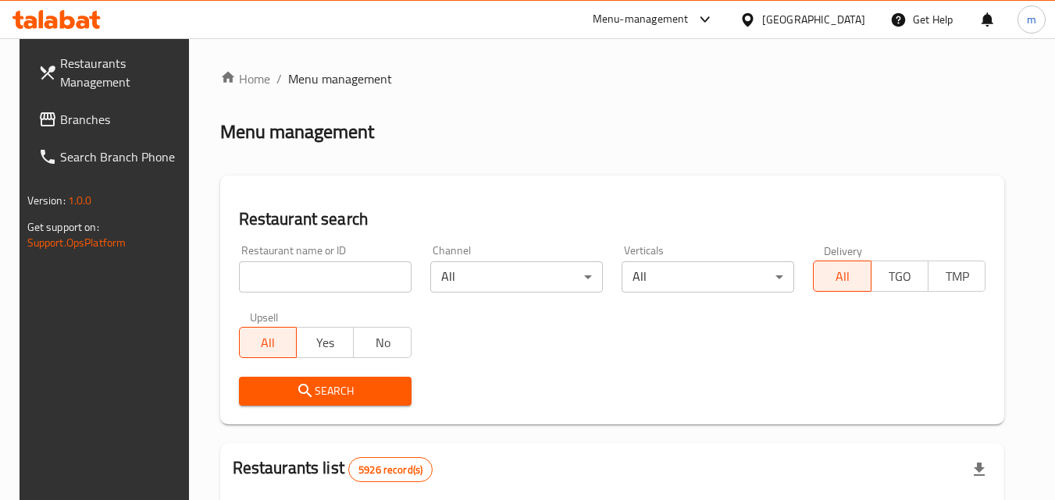
click at [329, 279] on input "search" at bounding box center [325, 276] width 173 height 31
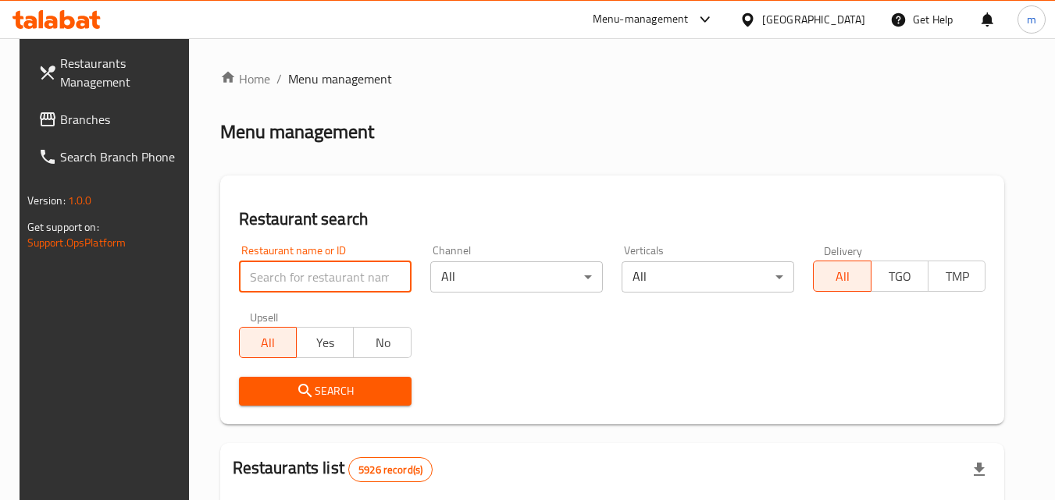
paste input "23118"
type input "23118"
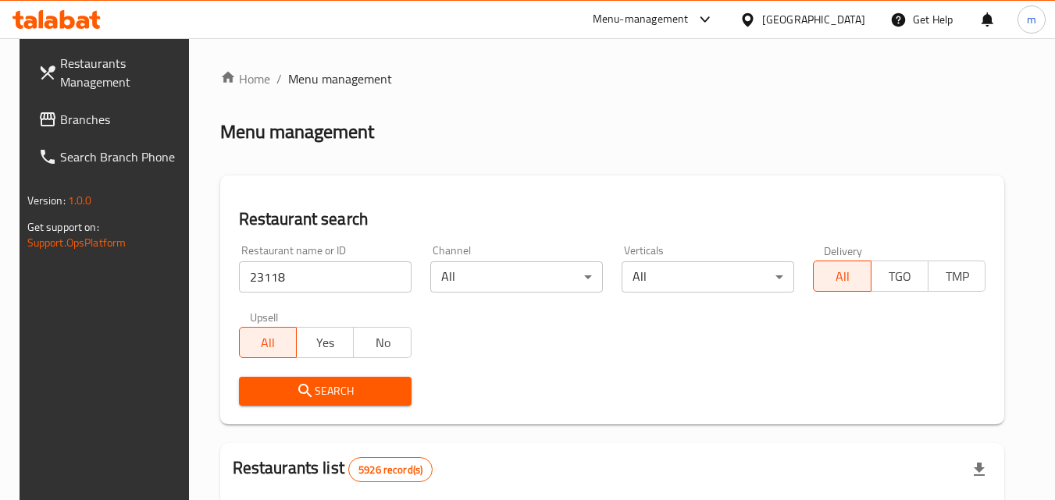
click at [327, 385] on span "Search" at bounding box center [325, 392] width 148 height 20
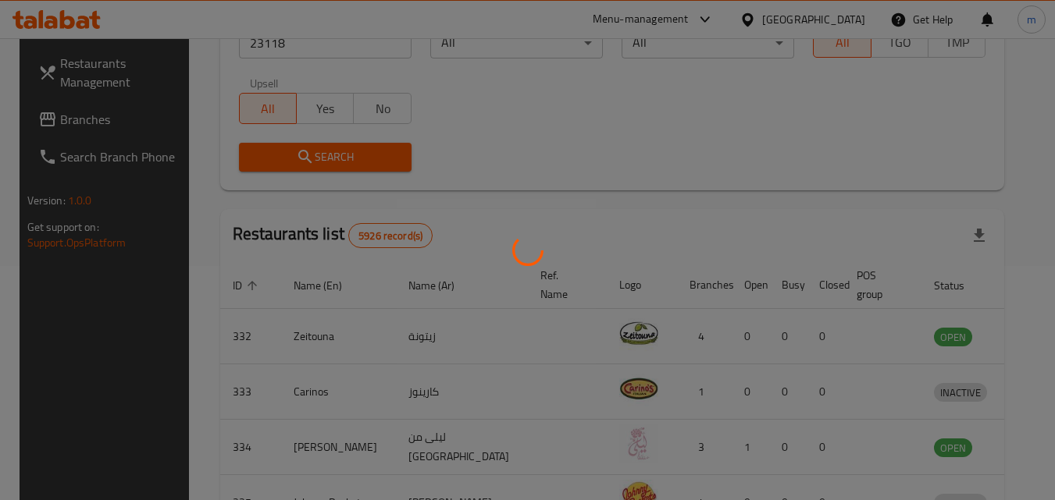
scroll to position [183, 0]
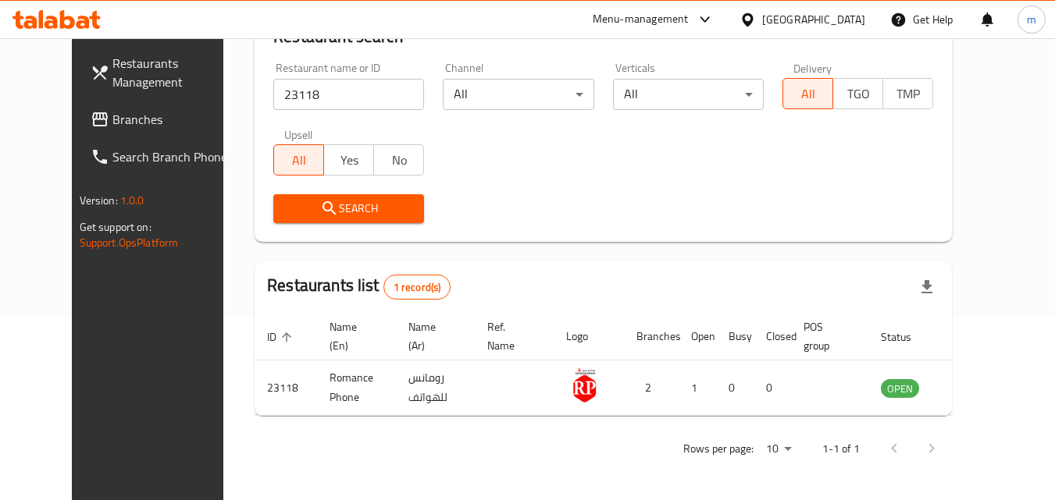
click at [762, 19] on div at bounding box center [750, 19] width 23 height 17
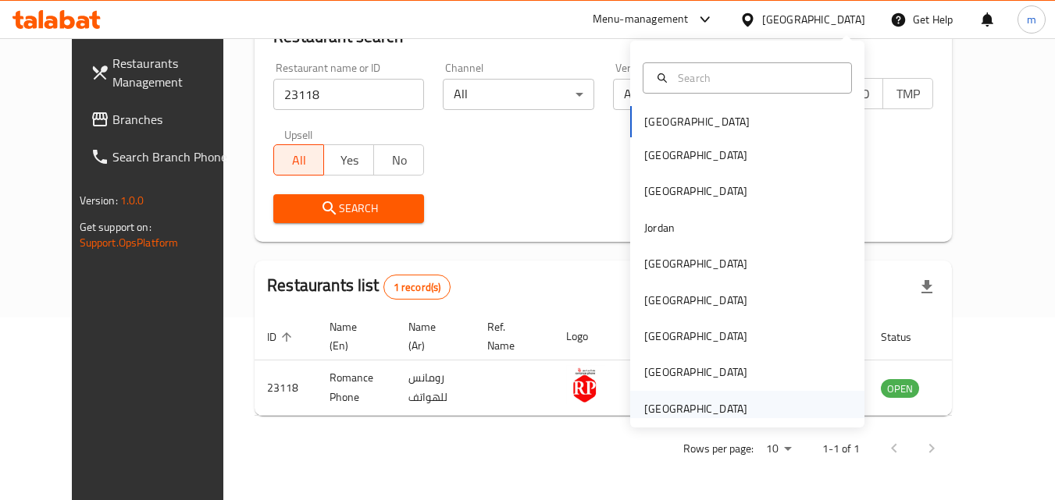
click at [699, 405] on div "[GEOGRAPHIC_DATA]" at bounding box center [695, 408] width 103 height 17
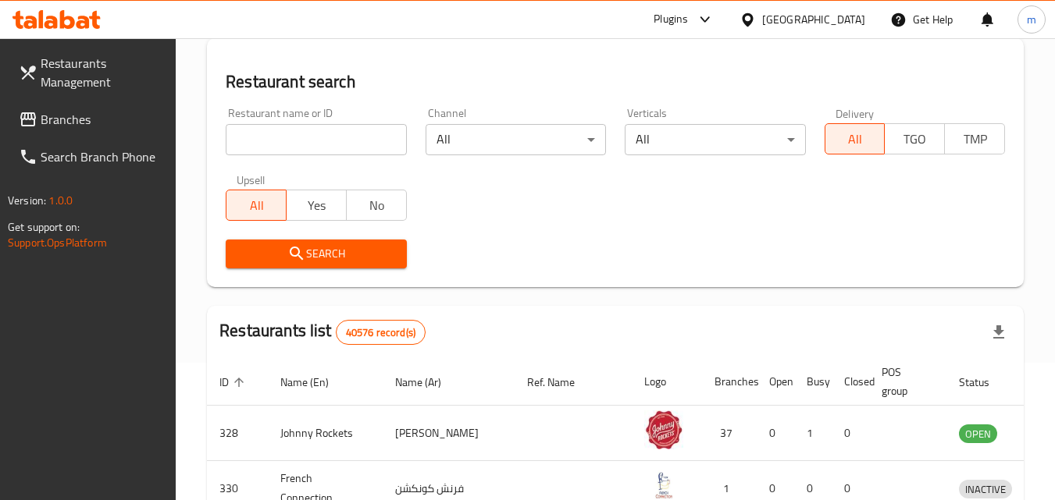
scroll to position [183, 0]
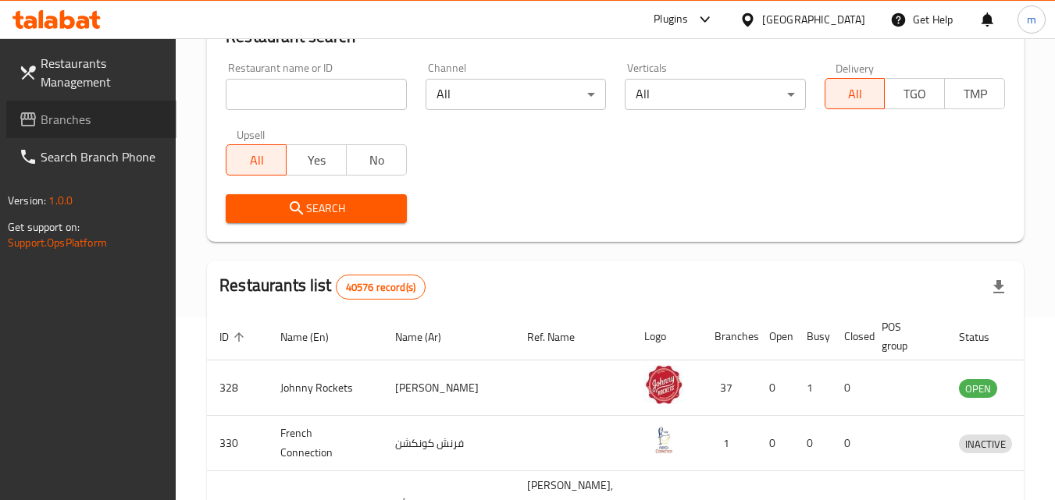
click at [98, 120] on span "Branches" at bounding box center [102, 119] width 123 height 19
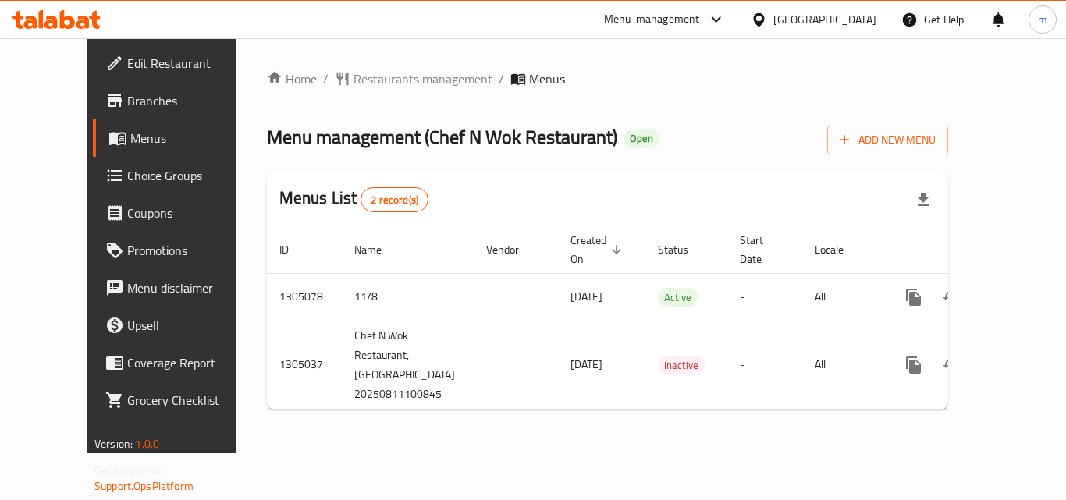
click at [338, 66] on div "Home / Restaurants management / Menus Menu management ( Chef N Wok Restaurant )…" at bounding box center [608, 245] width 744 height 415
click at [354, 76] on span "Restaurants management" at bounding box center [423, 78] width 139 height 19
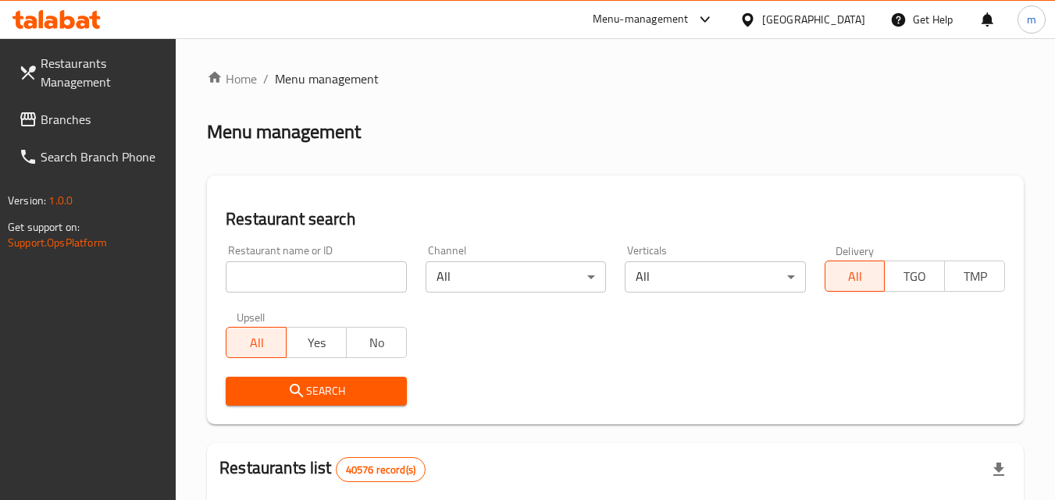
click at [334, 280] on input "search" at bounding box center [316, 276] width 180 height 31
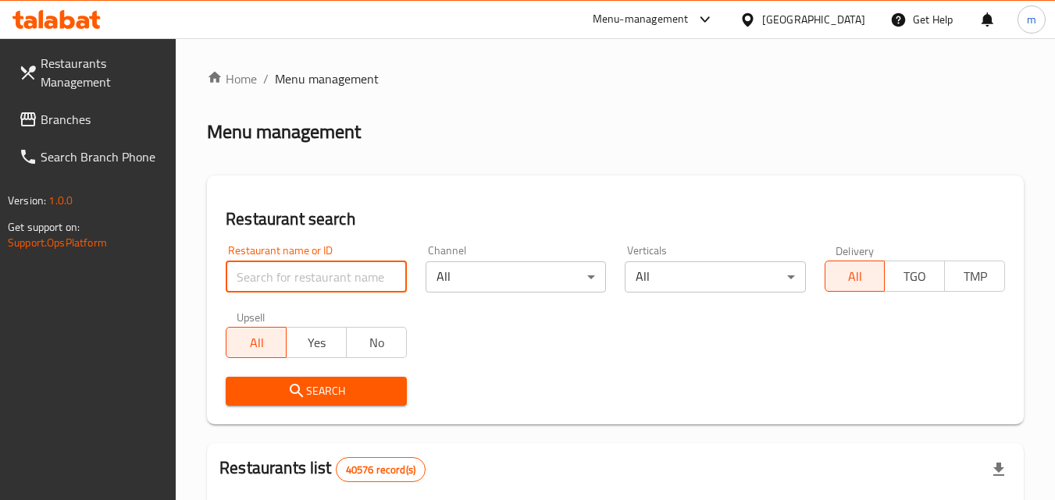
paste input "703534"
type input "703534"
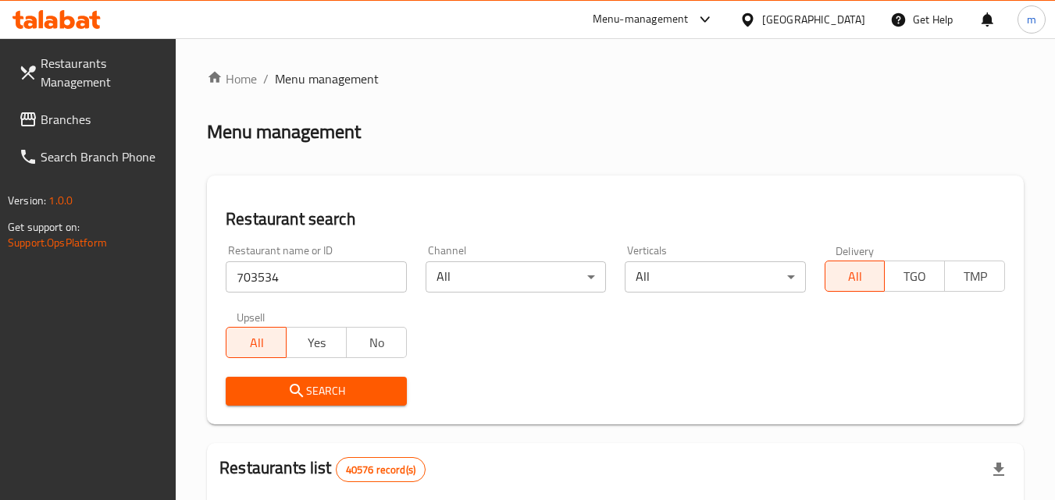
click at [331, 387] on span "Search" at bounding box center [315, 392] width 155 height 20
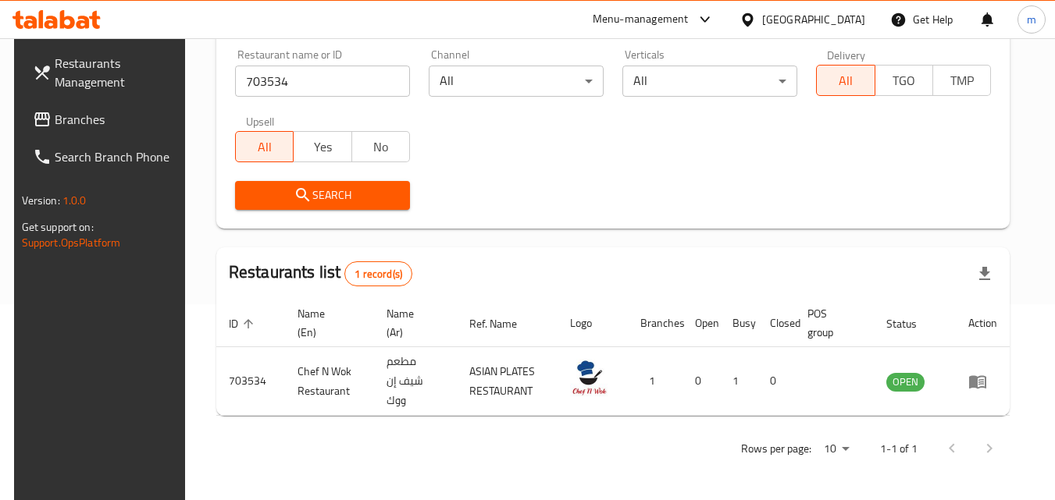
scroll to position [183, 0]
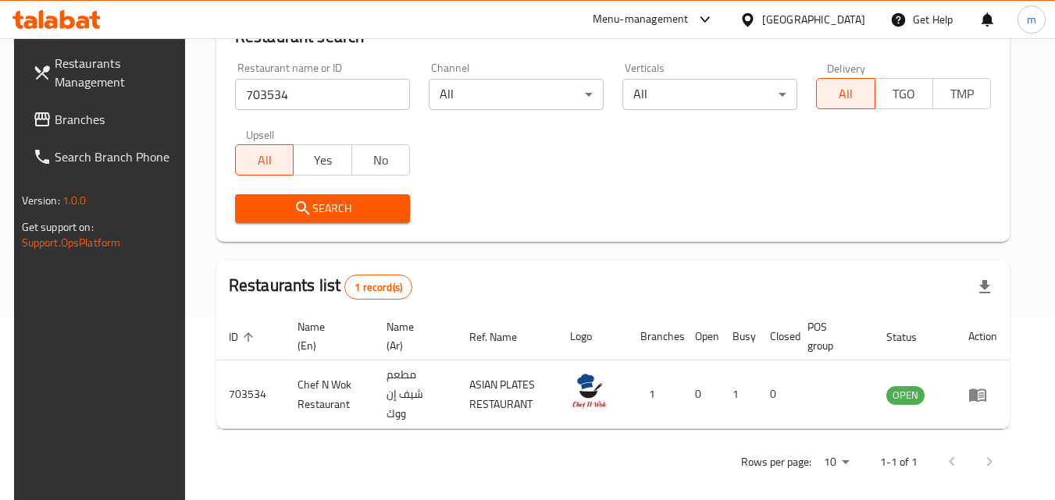
click at [124, 111] on span "Branches" at bounding box center [116, 119] width 123 height 19
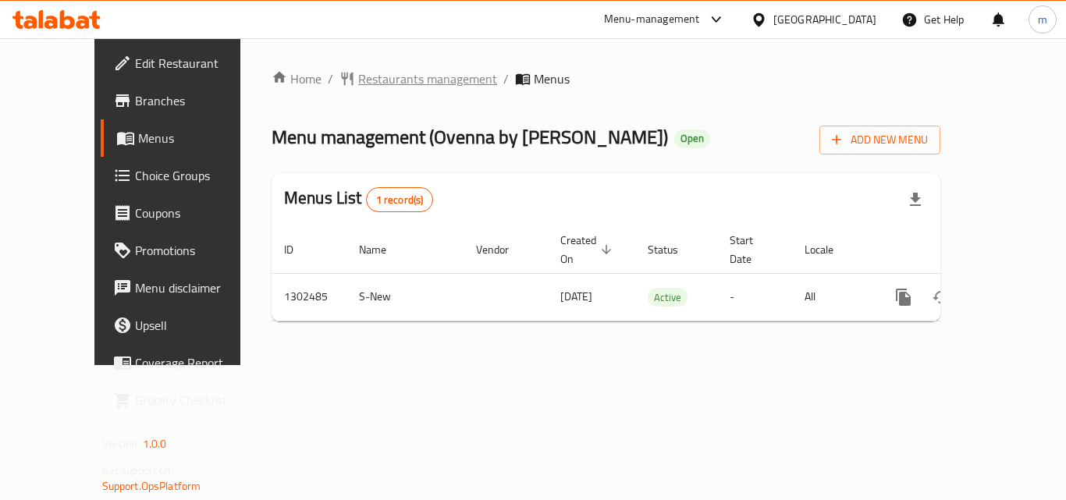
click at [373, 80] on span "Restaurants management" at bounding box center [427, 78] width 139 height 19
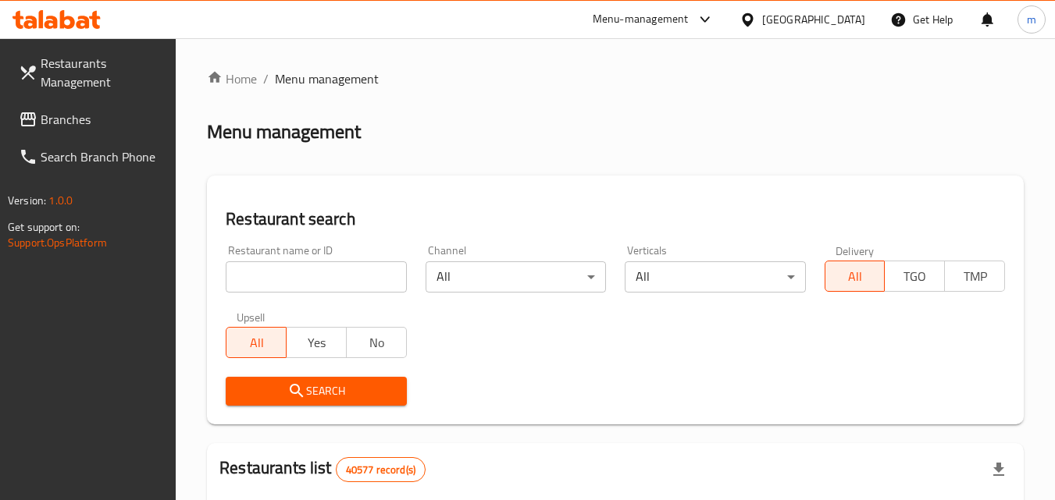
click at [311, 271] on input "search" at bounding box center [316, 276] width 180 height 31
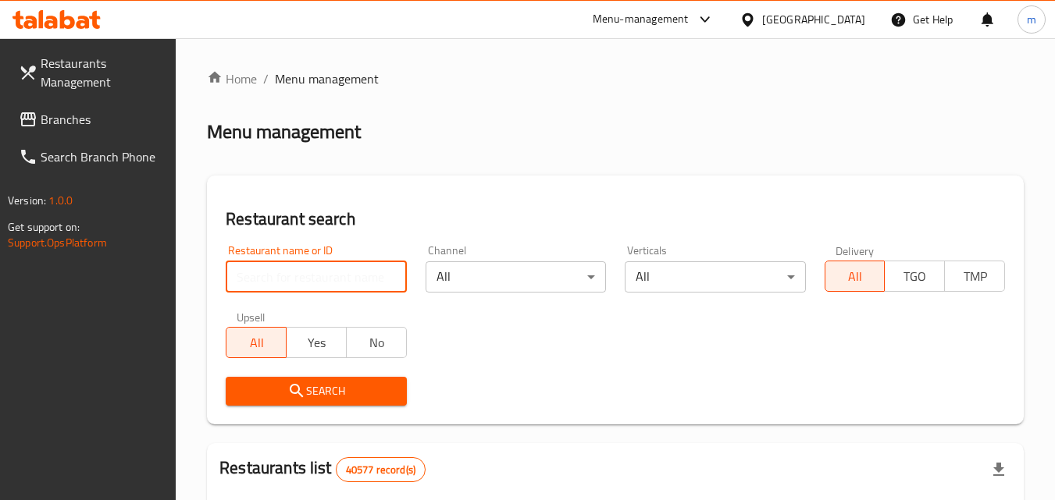
paste input "702440"
type input "702440"
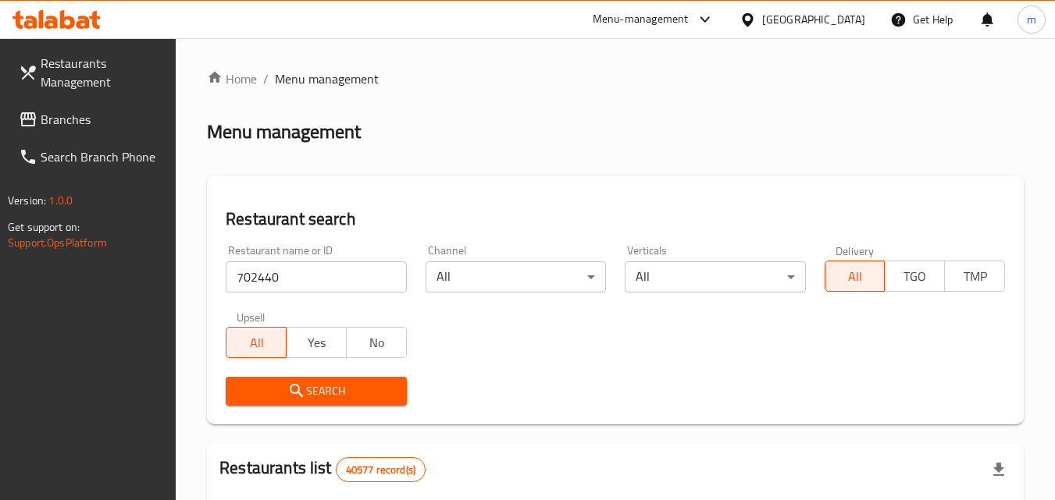
click at [323, 393] on span "Search" at bounding box center [315, 392] width 155 height 20
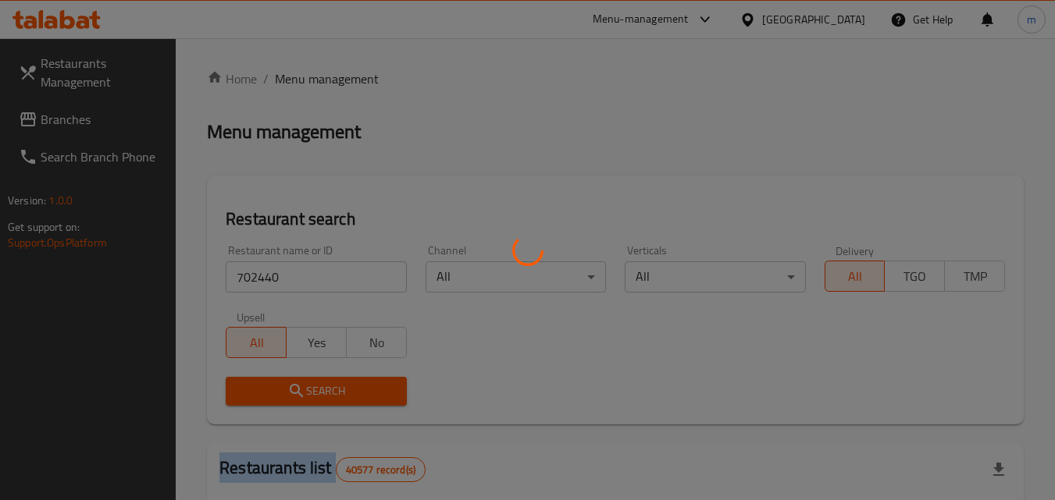
click at [323, 393] on div at bounding box center [527, 250] width 1055 height 500
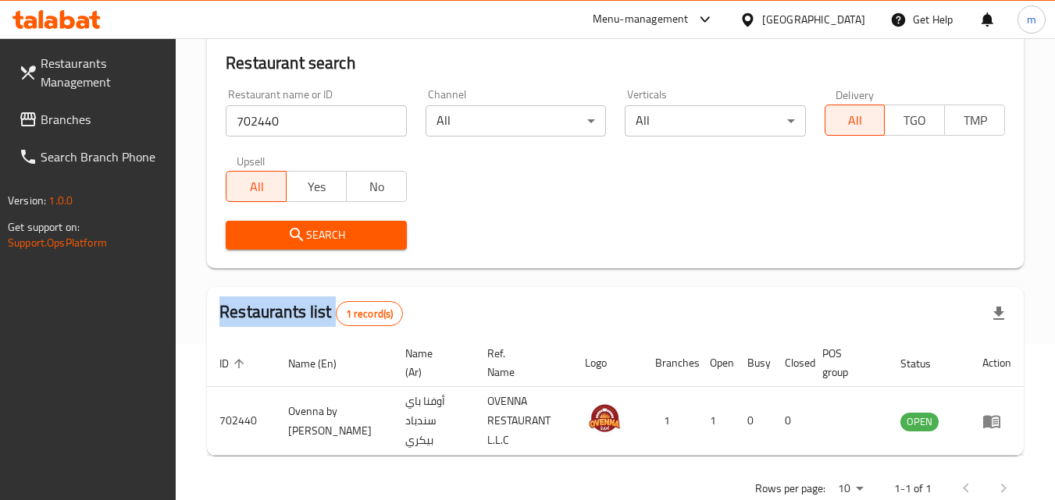
scroll to position [196, 0]
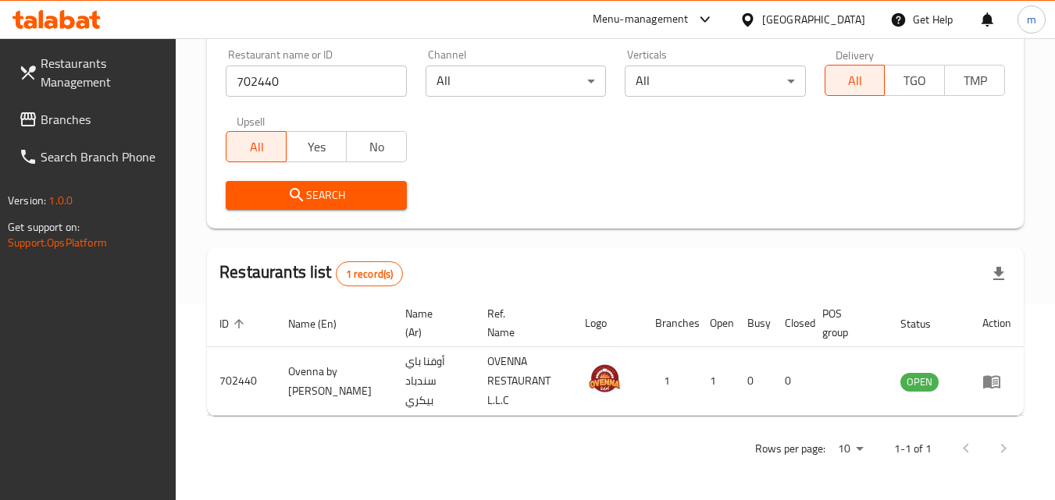
click at [839, 23] on div "[GEOGRAPHIC_DATA]" at bounding box center [813, 19] width 103 height 17
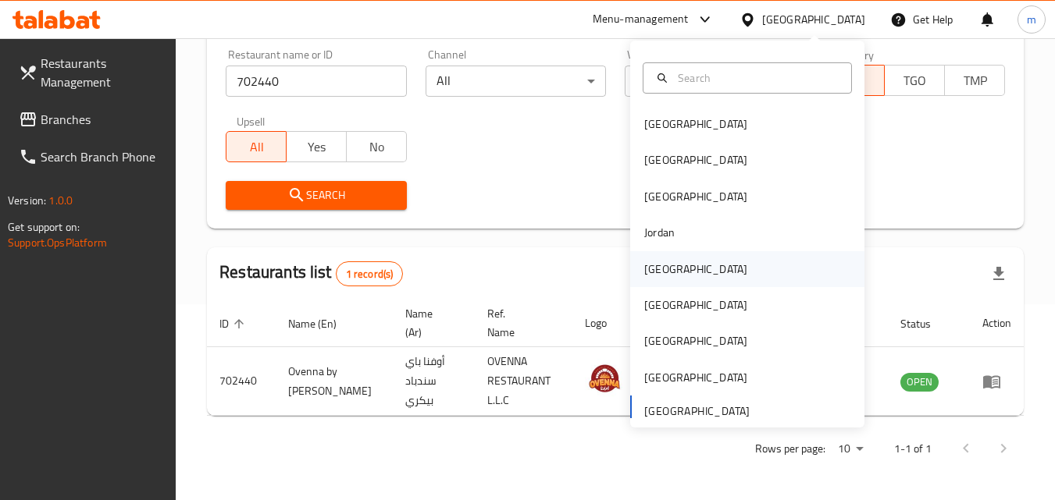
click at [667, 266] on div "[GEOGRAPHIC_DATA]" at bounding box center [695, 269] width 128 height 36
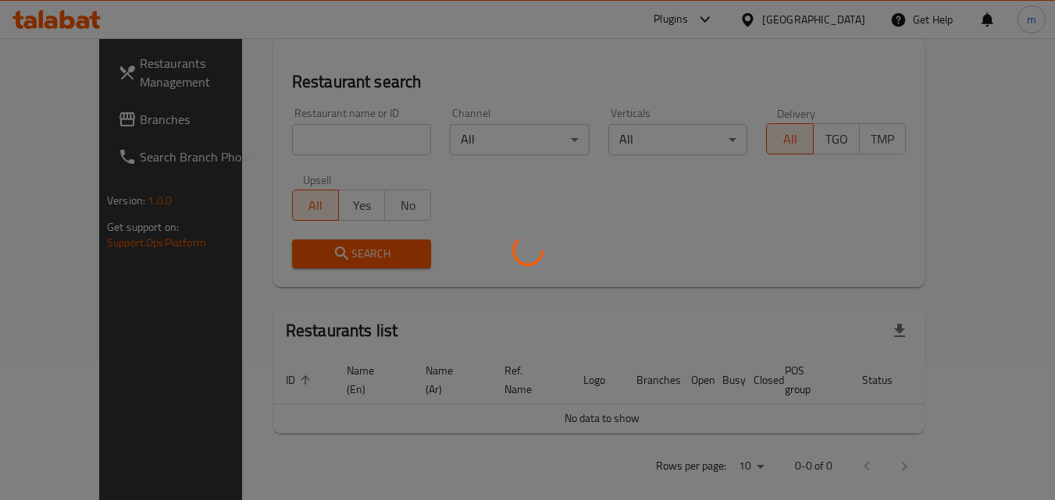
scroll to position [196, 0]
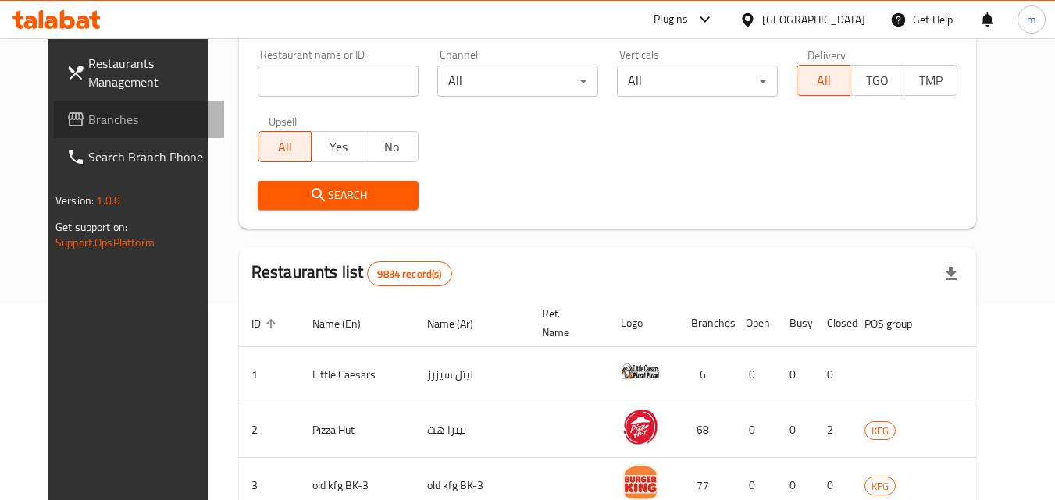
click at [91, 115] on span "Branches" at bounding box center [149, 119] width 123 height 19
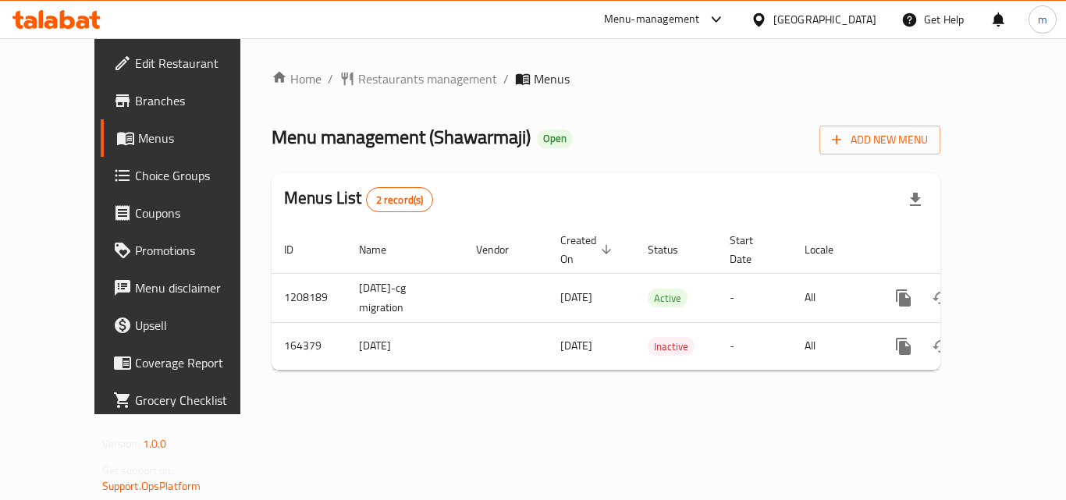
click at [363, 78] on span "Restaurants management" at bounding box center [427, 78] width 139 height 19
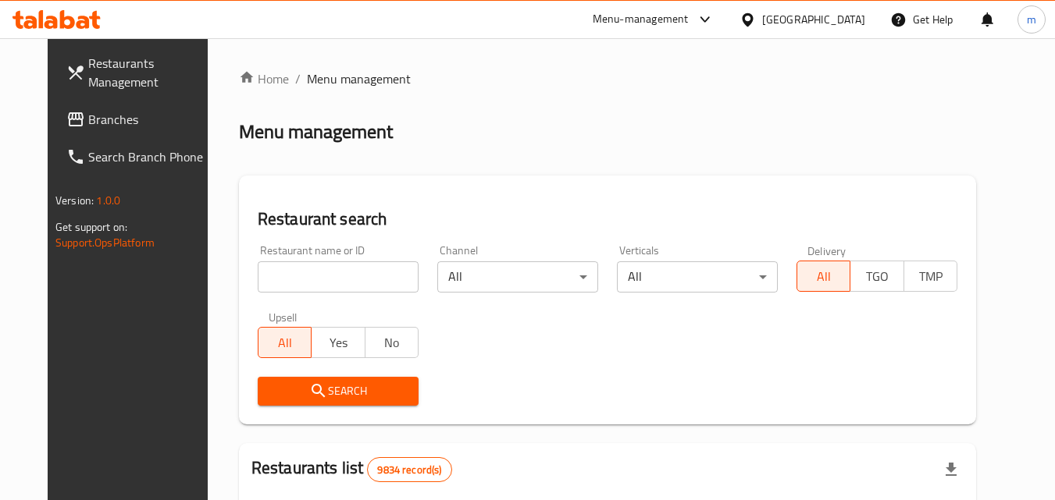
click at [303, 279] on input "search" at bounding box center [338, 276] width 161 height 31
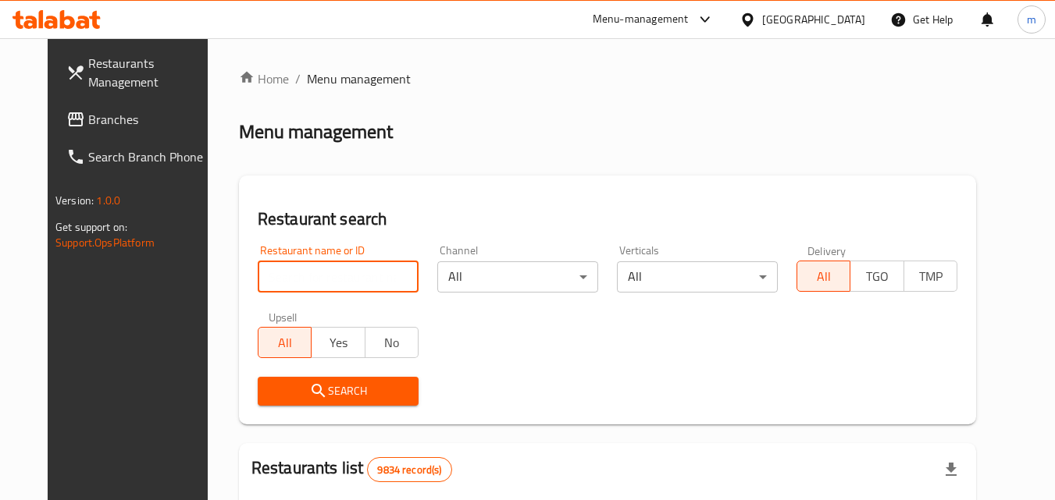
paste input "616091"
type input "616091"
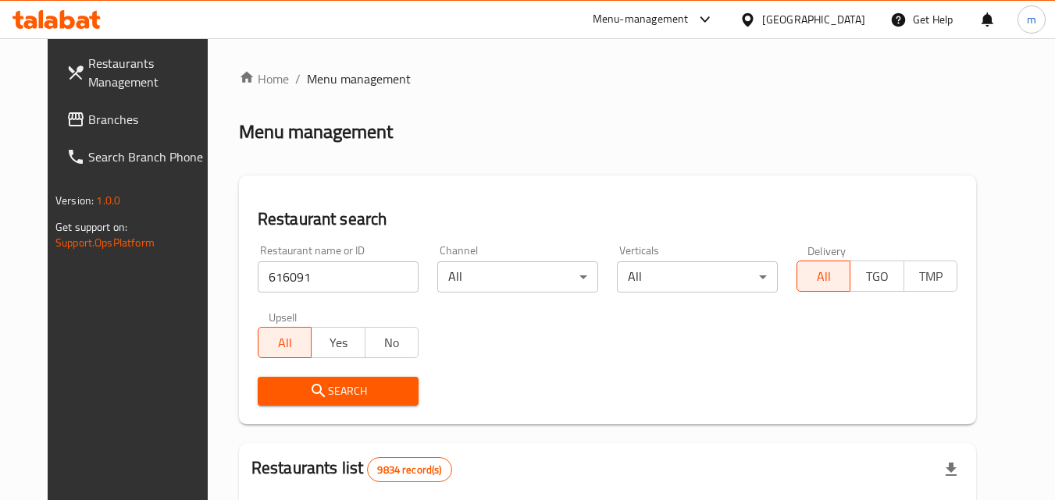
click at [327, 382] on span "Search" at bounding box center [338, 392] width 136 height 20
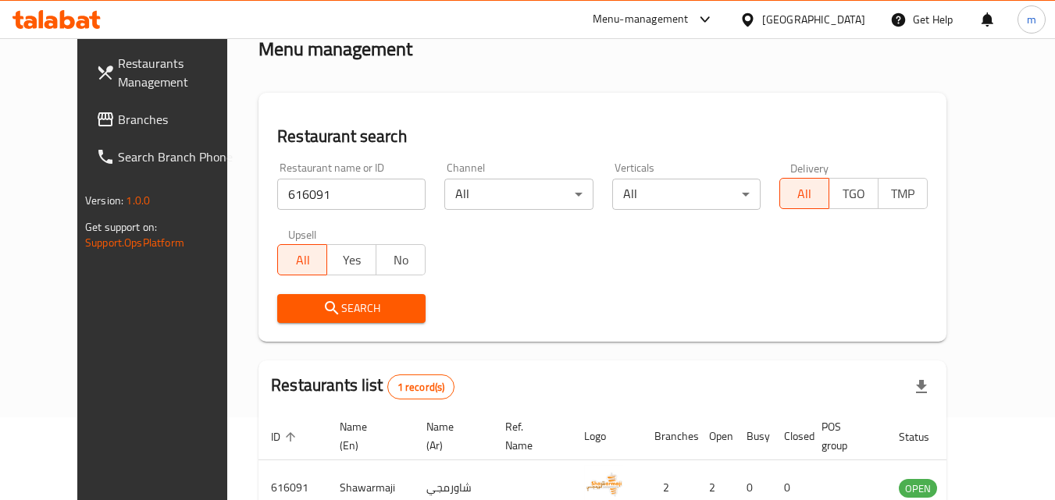
scroll to position [27, 0]
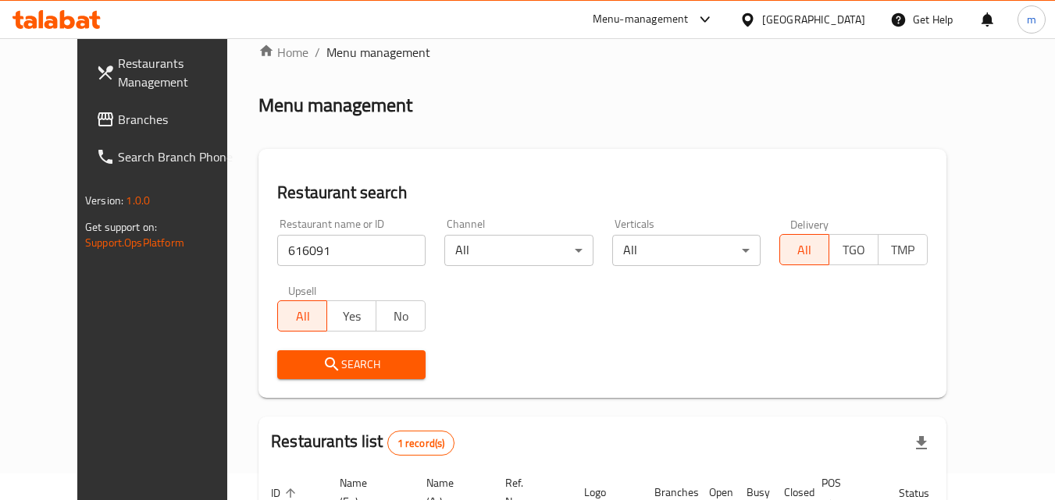
click at [832, 22] on div "Kuwait" at bounding box center [813, 19] width 103 height 17
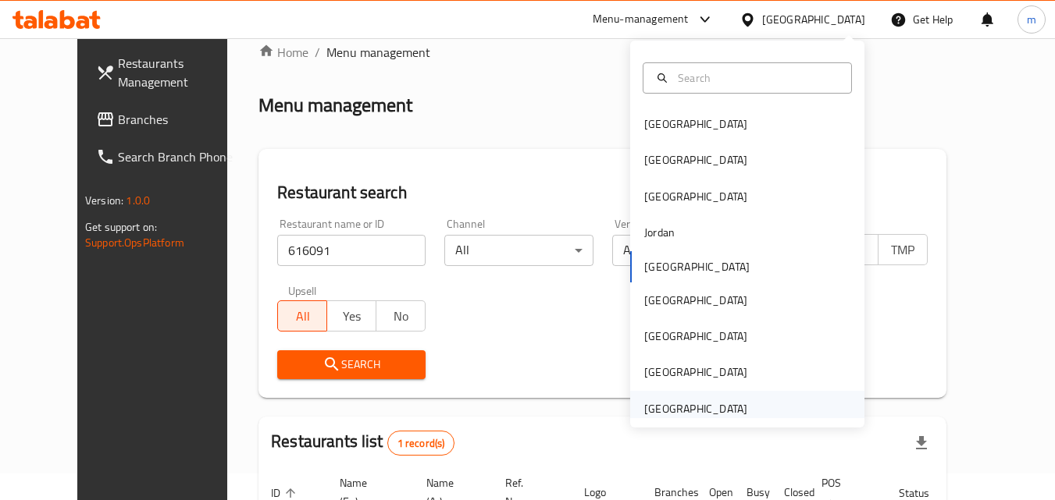
click at [711, 409] on div "[GEOGRAPHIC_DATA]" at bounding box center [695, 408] width 103 height 17
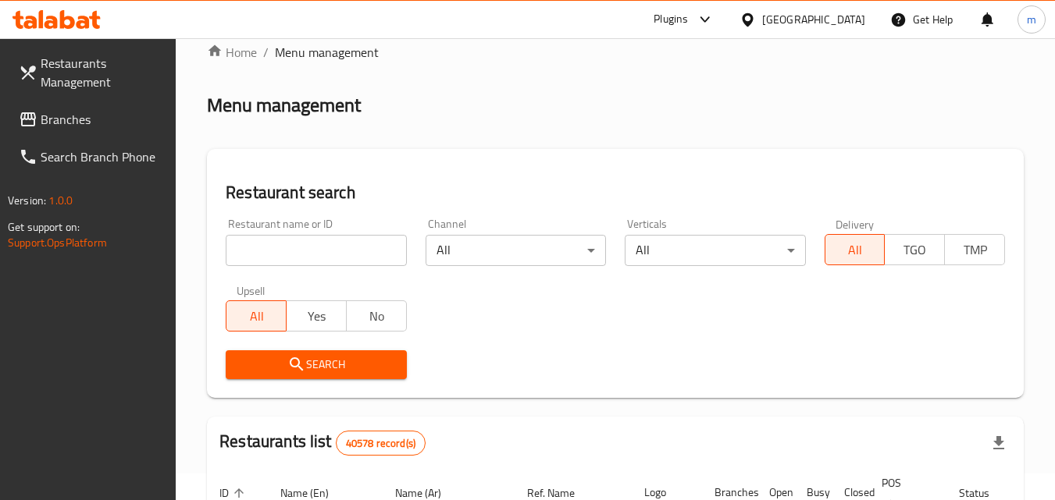
click at [72, 117] on span "Branches" at bounding box center [102, 119] width 123 height 19
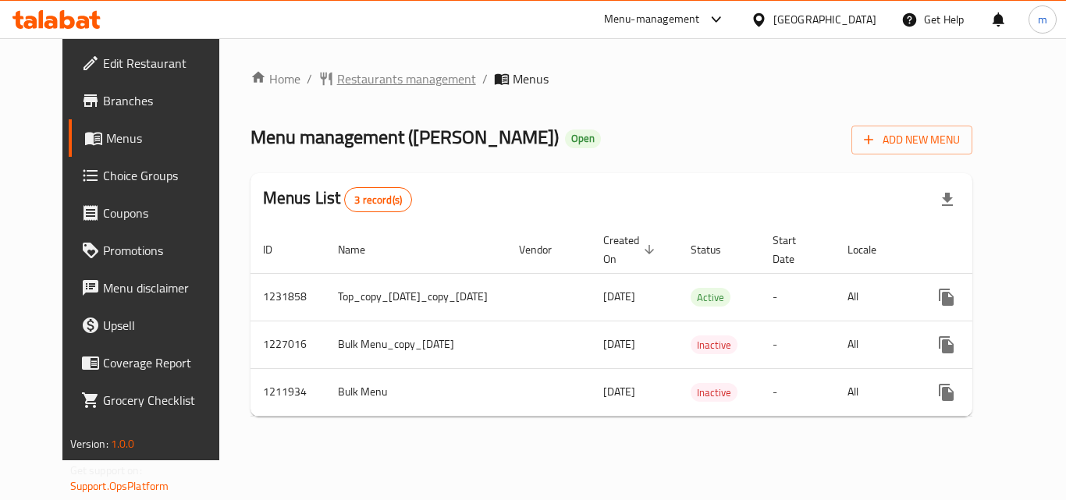
click at [343, 80] on span "Restaurants management" at bounding box center [406, 78] width 139 height 19
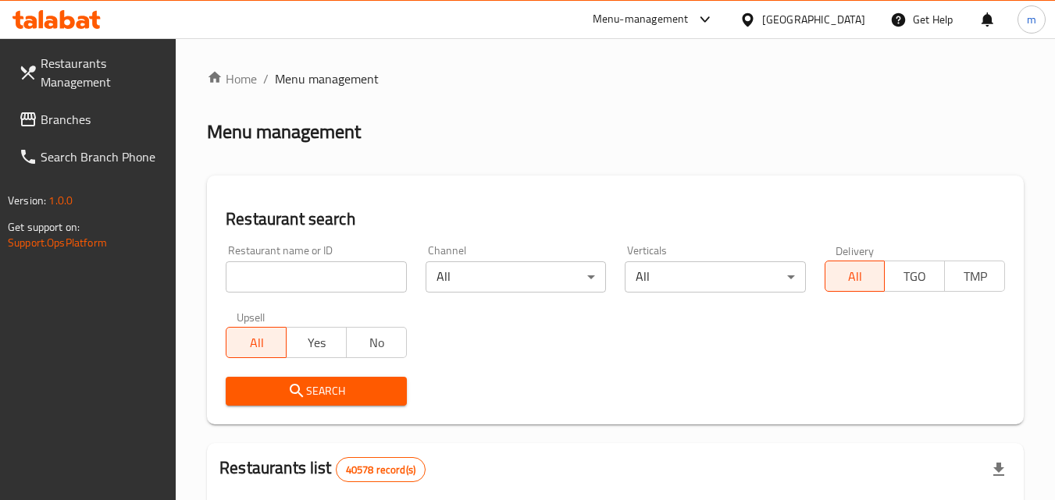
click at [319, 280] on input "search" at bounding box center [316, 276] width 180 height 31
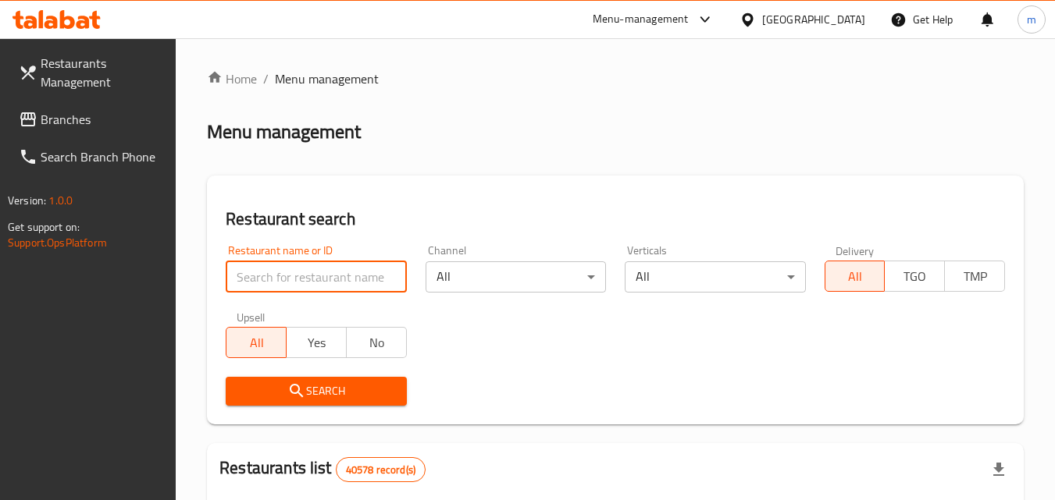
paste input "671506"
type input "671506"
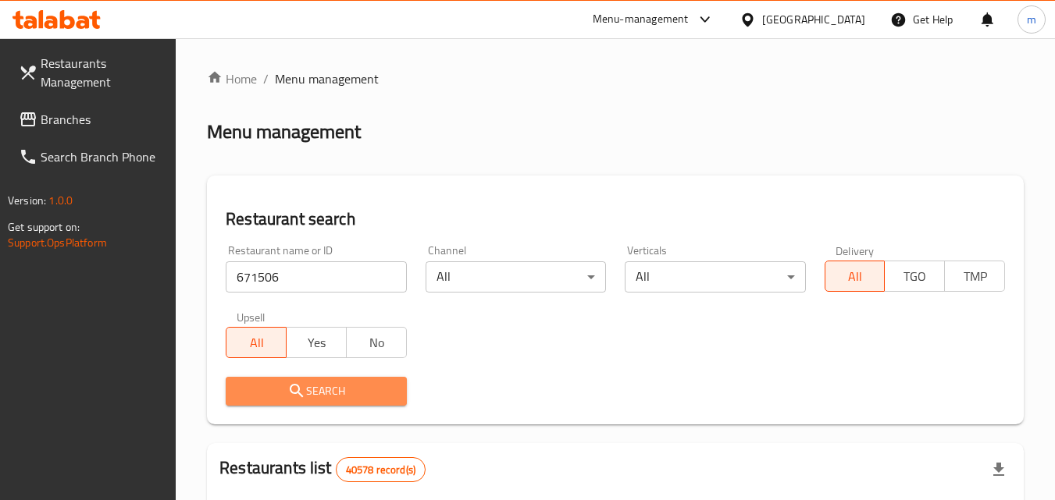
click at [322, 383] on span "Search" at bounding box center [315, 392] width 155 height 20
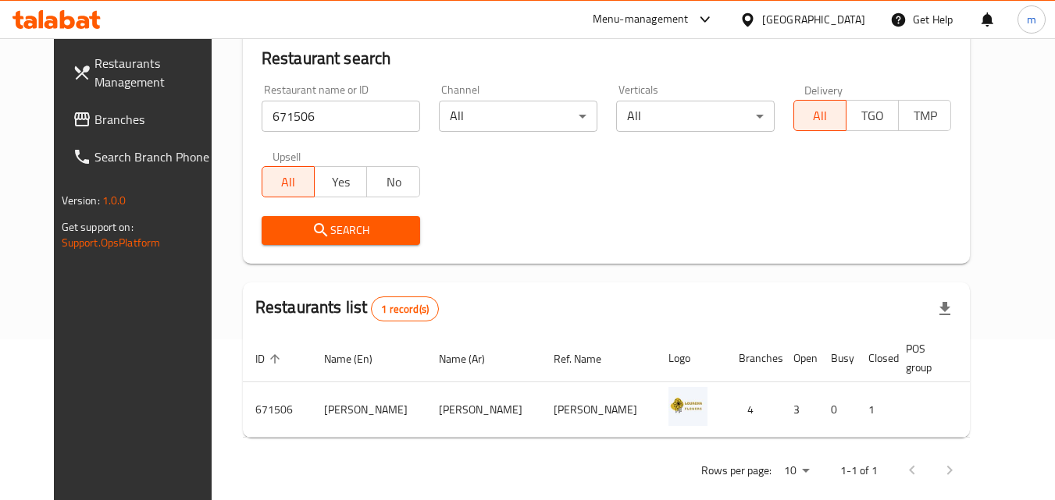
scroll to position [183, 0]
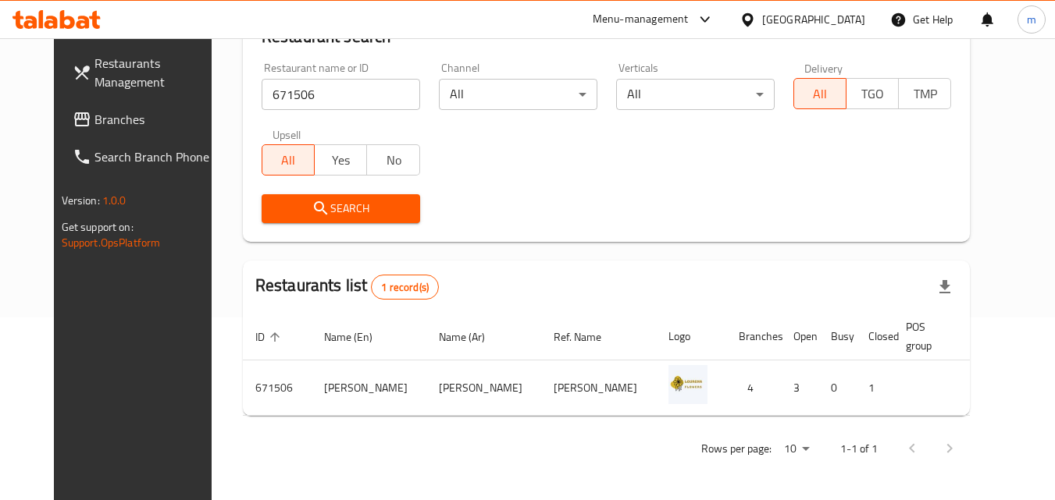
click at [94, 123] on span "Branches" at bounding box center [155, 119] width 123 height 19
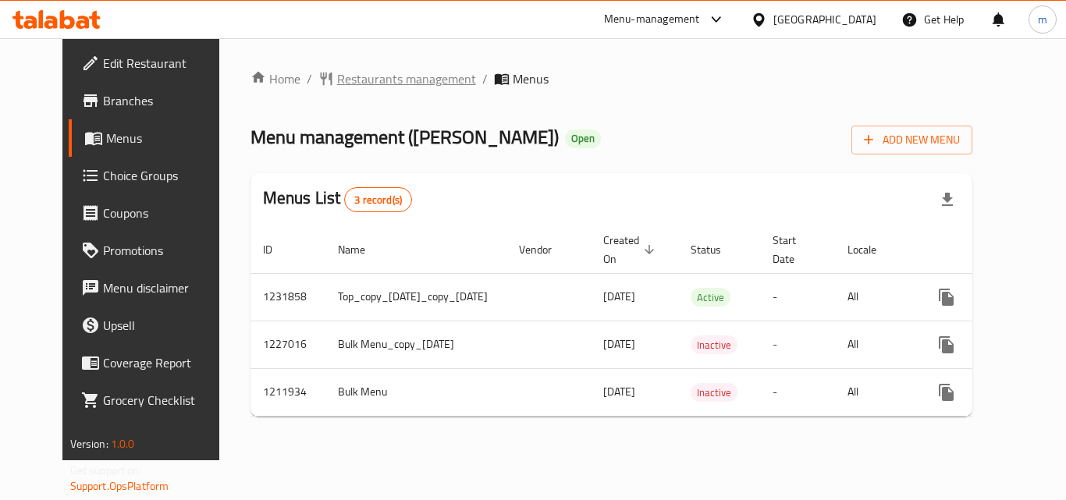
click at [362, 81] on span "Restaurants management" at bounding box center [406, 78] width 139 height 19
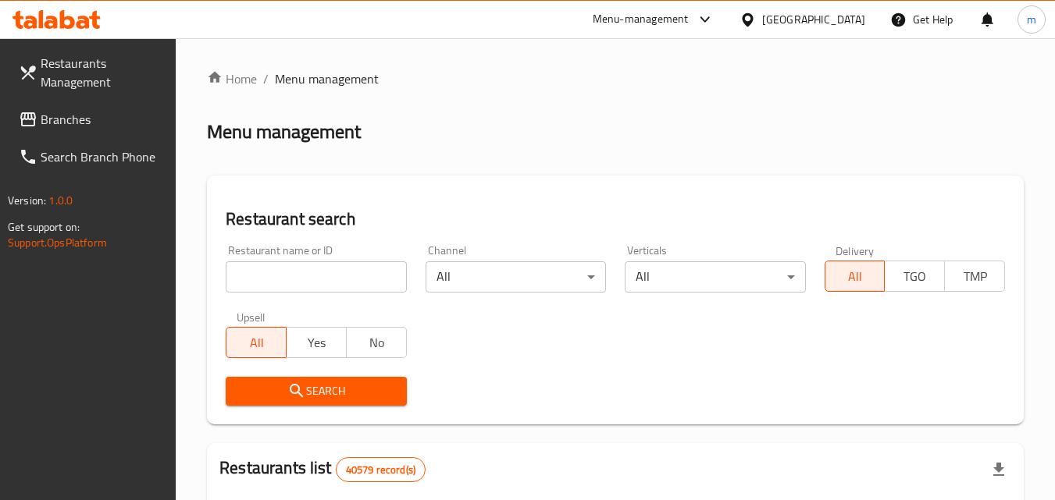
click at [339, 274] on input "search" at bounding box center [316, 276] width 180 height 31
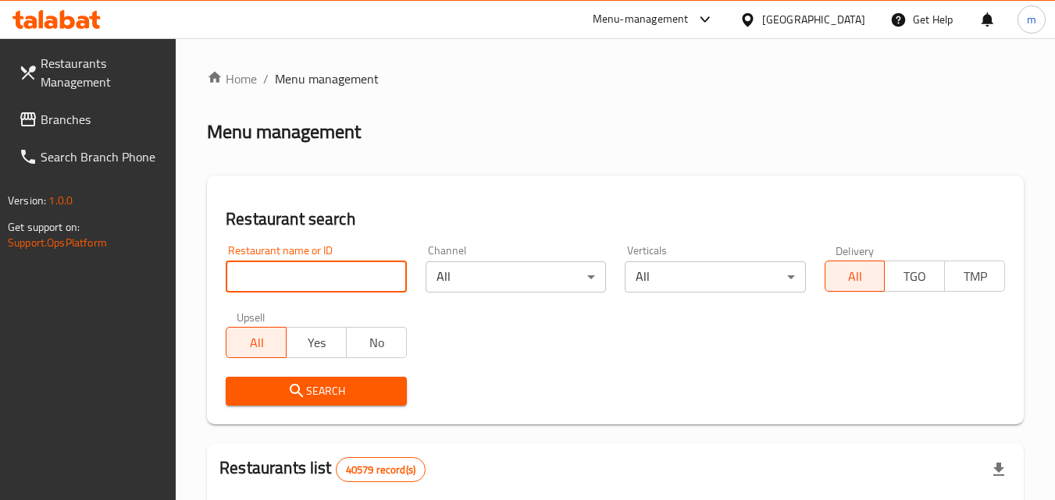
paste input "671506"
type input "671506"
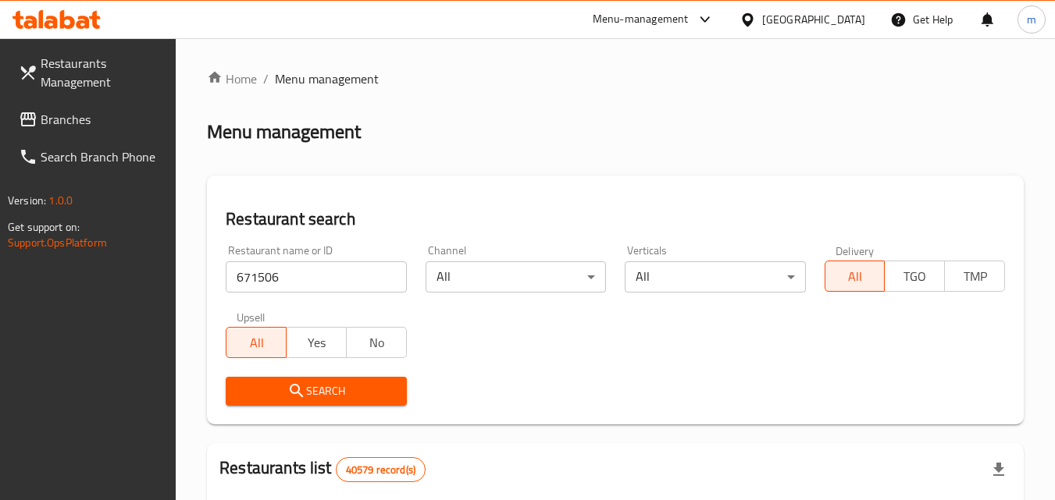
click at [312, 383] on span "Search" at bounding box center [315, 392] width 155 height 20
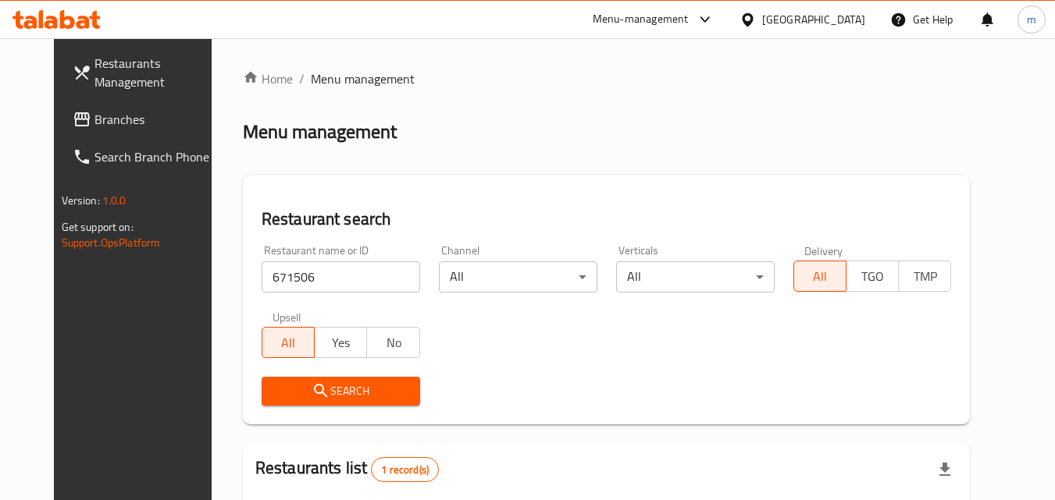
click at [824, 19] on div "[GEOGRAPHIC_DATA]" at bounding box center [813, 19] width 103 height 17
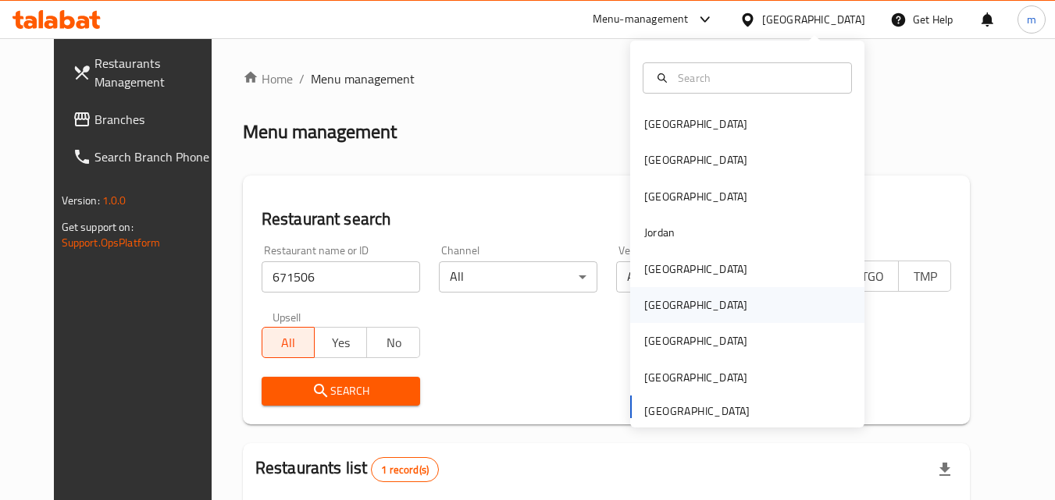
click at [668, 305] on div "[GEOGRAPHIC_DATA]" at bounding box center [695, 305] width 128 height 36
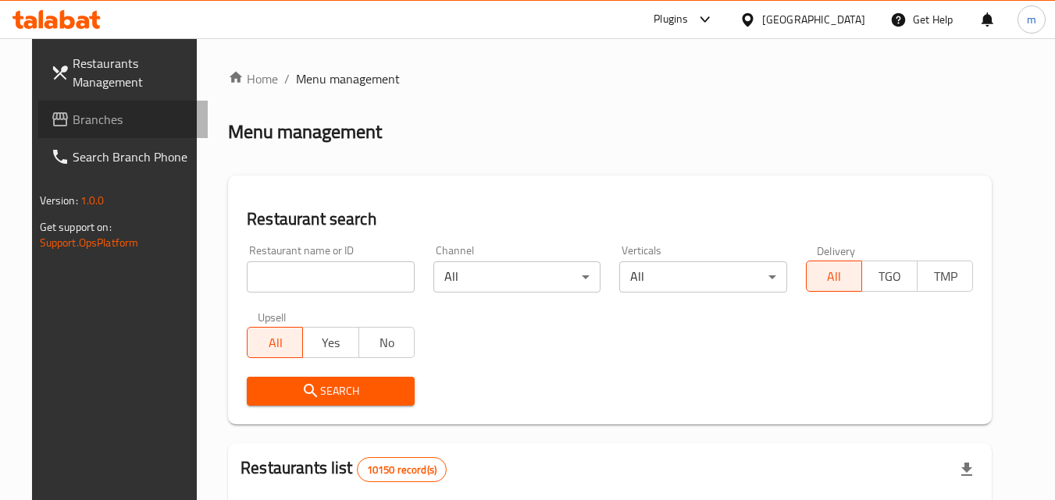
click at [119, 121] on span "Branches" at bounding box center [134, 119] width 123 height 19
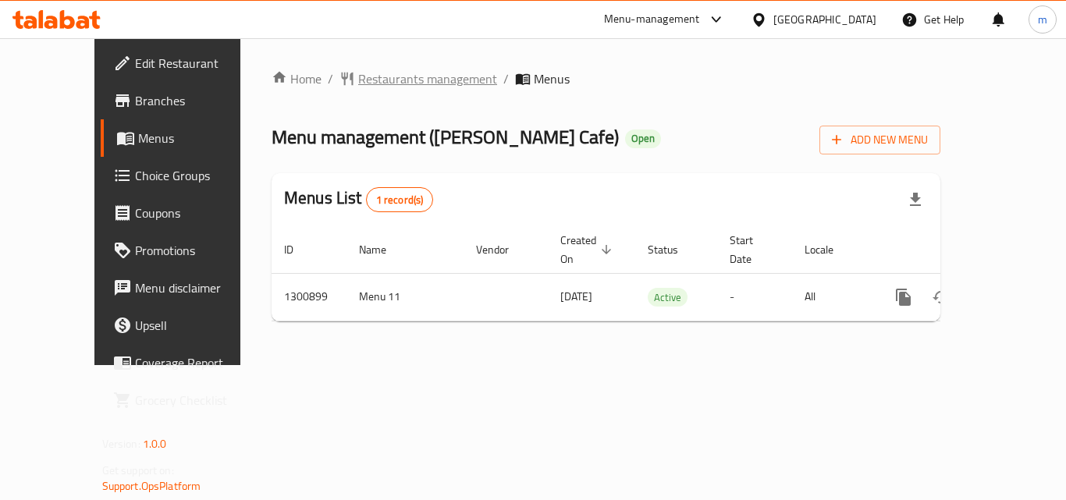
click at [365, 81] on span "Restaurants management" at bounding box center [427, 78] width 139 height 19
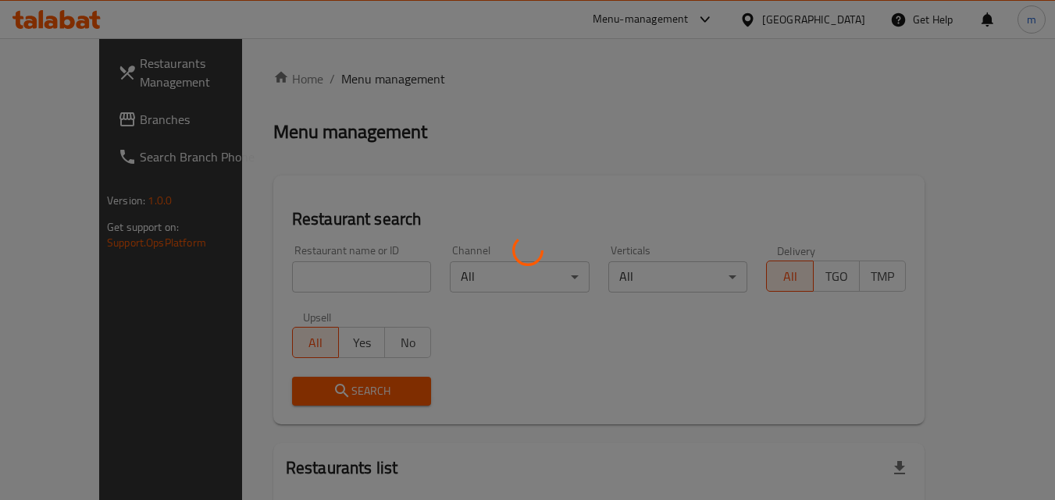
click at [318, 273] on div at bounding box center [527, 250] width 1055 height 500
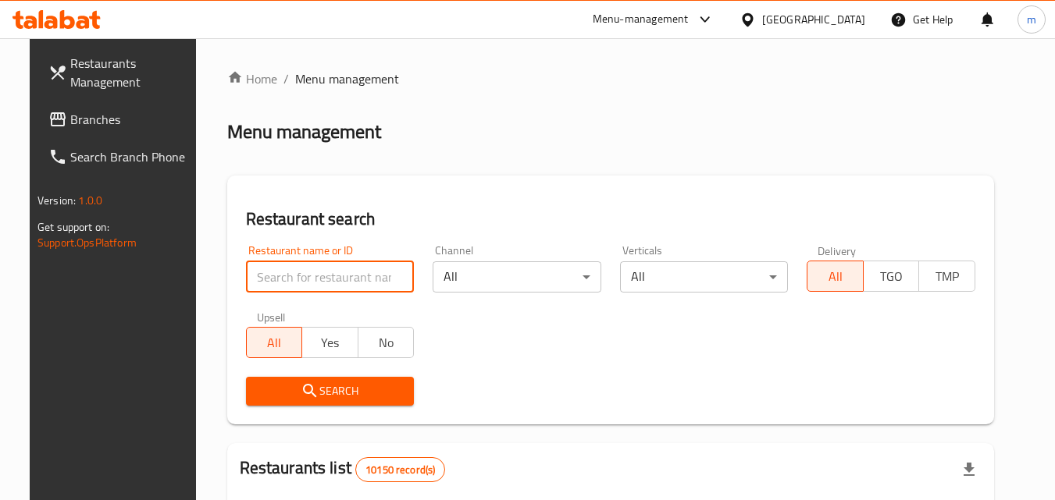
click at [327, 277] on input "search" at bounding box center [330, 276] width 169 height 31
paste input "701556"
type input "701556"
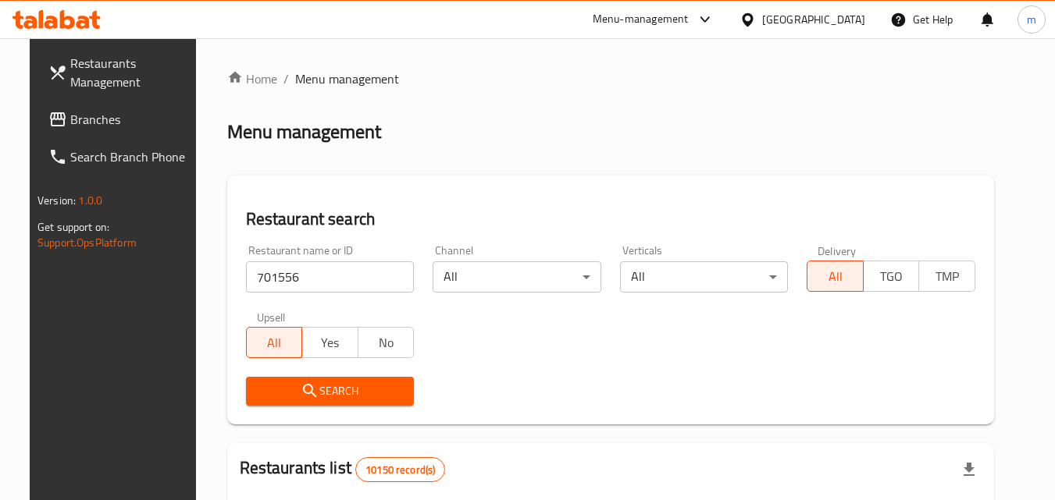
click at [320, 397] on span "Search" at bounding box center [330, 392] width 144 height 20
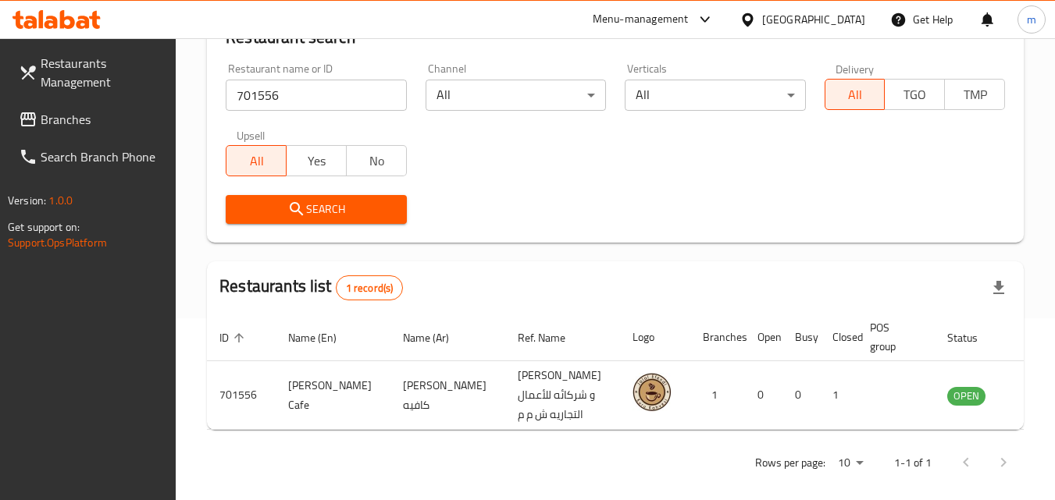
scroll to position [196, 0]
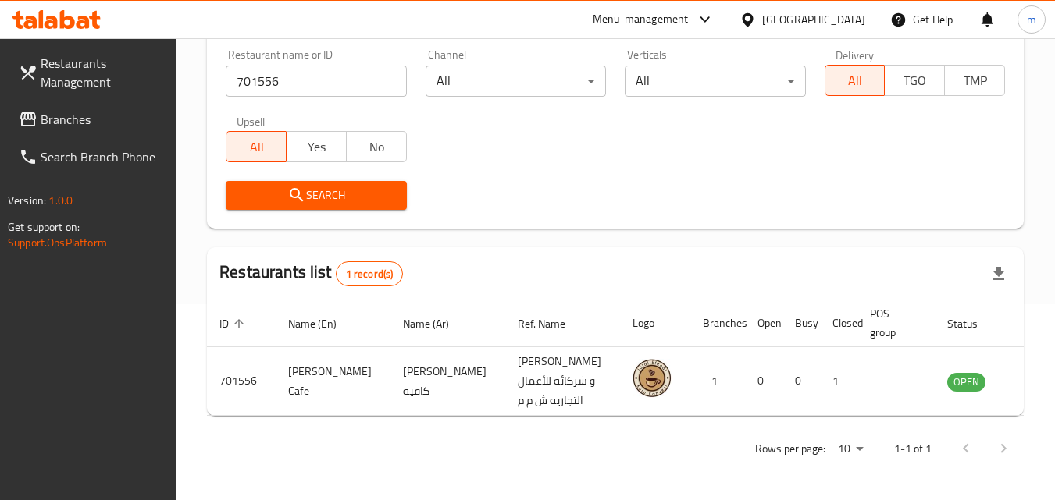
click at [688, 14] on div "Menu-management" at bounding box center [640, 19] width 96 height 19
click at [846, 15] on div "Oman" at bounding box center [813, 19] width 103 height 17
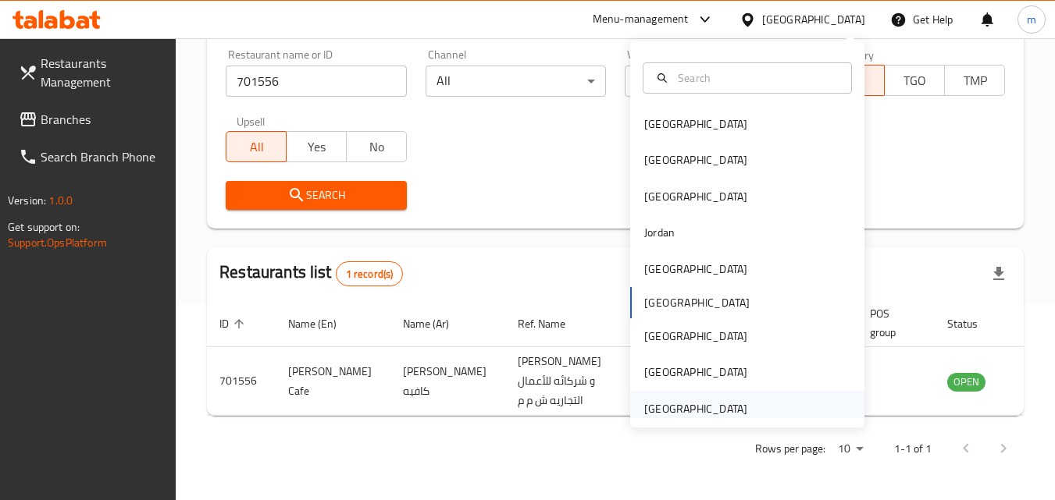
click at [702, 418] on div "[GEOGRAPHIC_DATA]" at bounding box center [695, 408] width 103 height 17
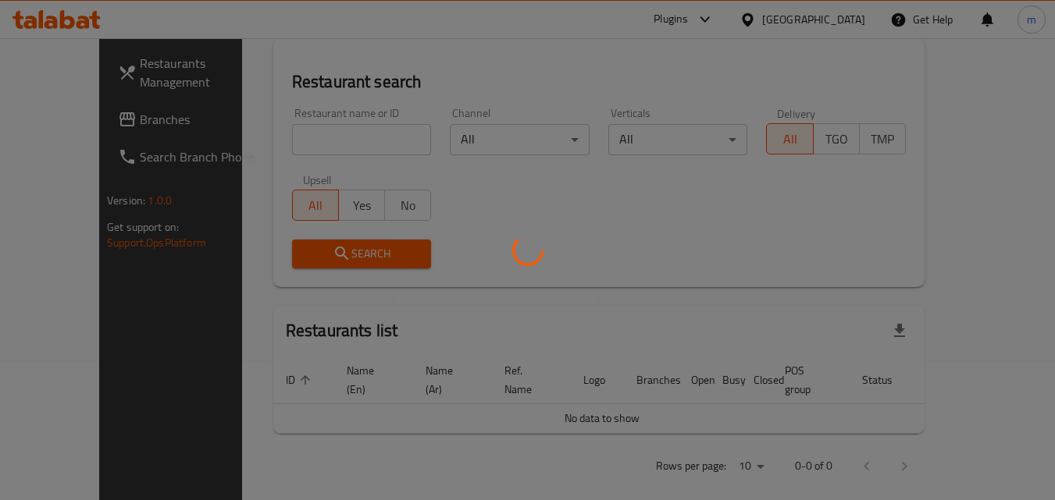
scroll to position [196, 0]
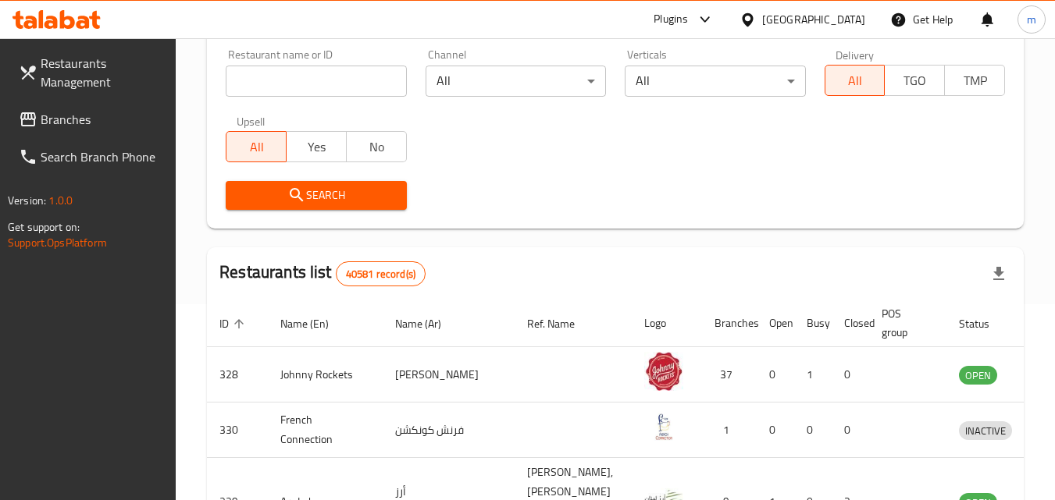
click at [53, 110] on span "Branches" at bounding box center [102, 119] width 123 height 19
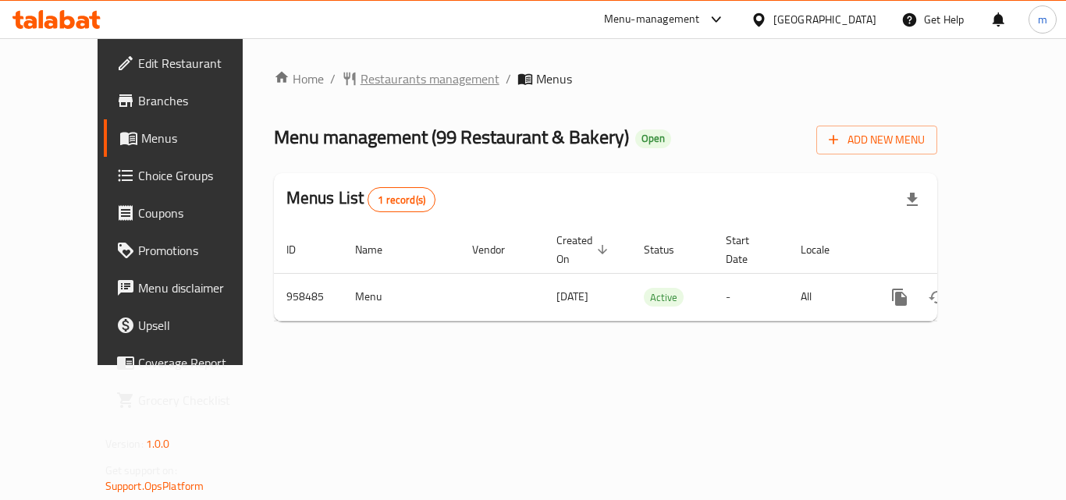
click at [386, 76] on span "Restaurants management" at bounding box center [430, 78] width 139 height 19
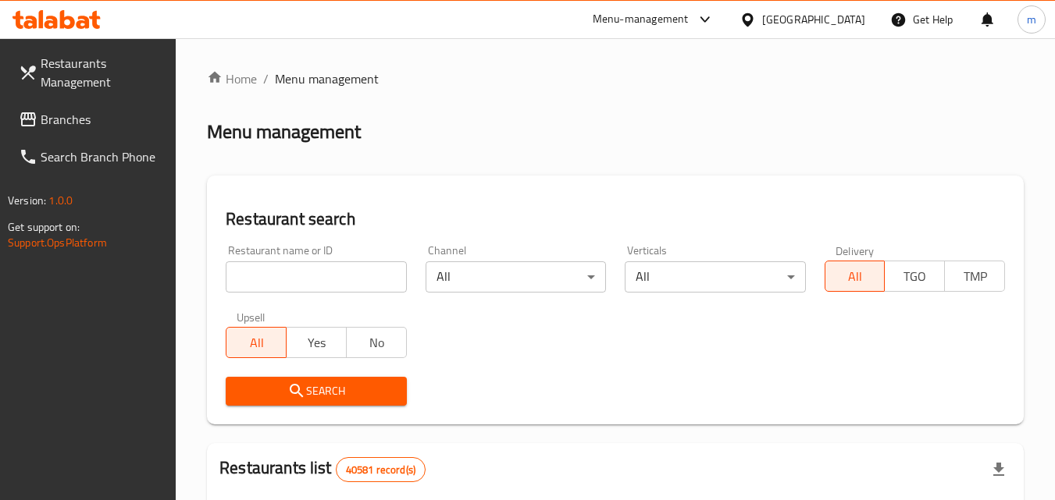
click at [321, 269] on input "search" at bounding box center [316, 276] width 180 height 31
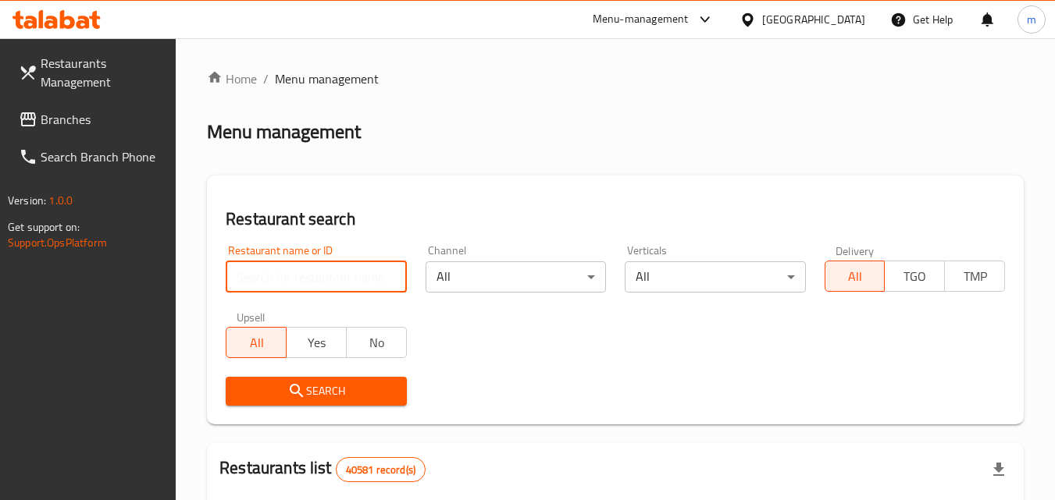
paste input "659638"
type input "659638"
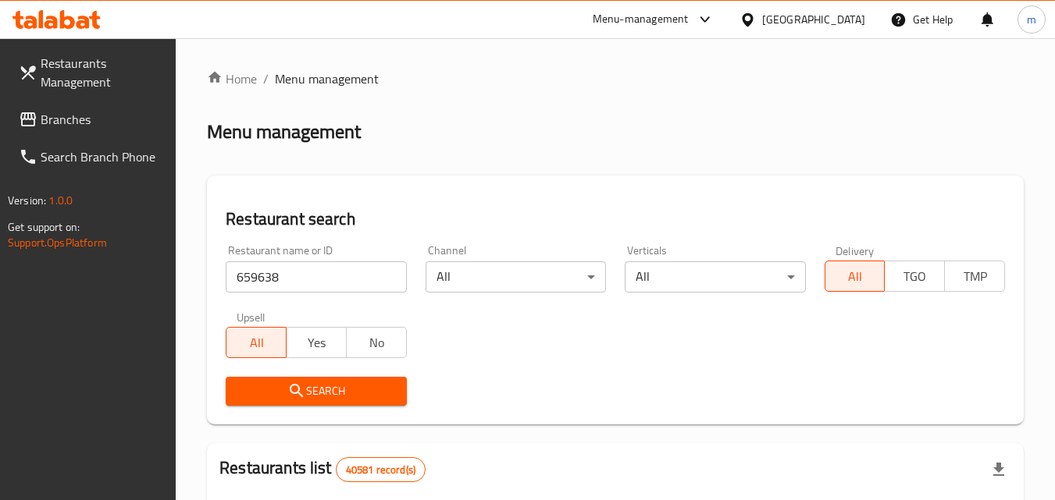
click at [350, 386] on span "Search" at bounding box center [315, 392] width 155 height 20
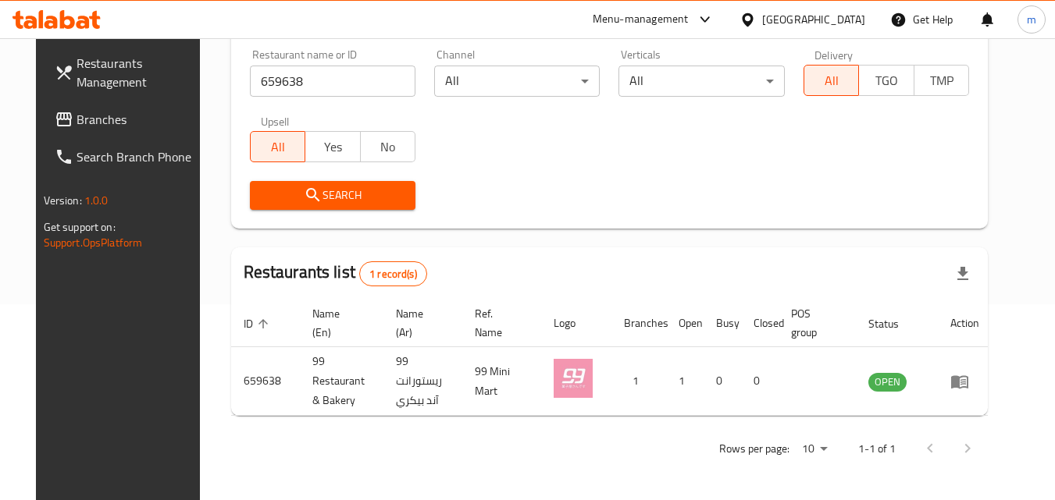
scroll to position [183, 0]
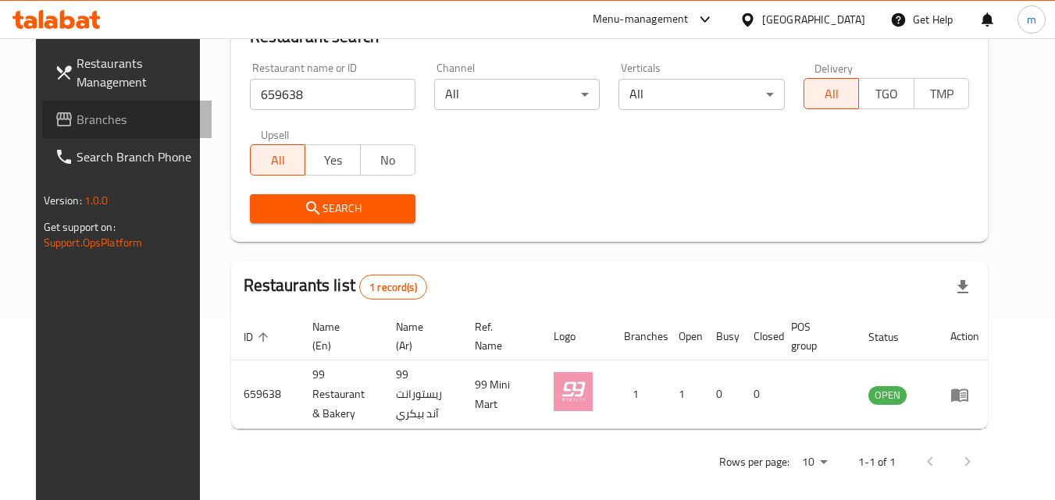
click at [83, 126] on span "Branches" at bounding box center [137, 119] width 123 height 19
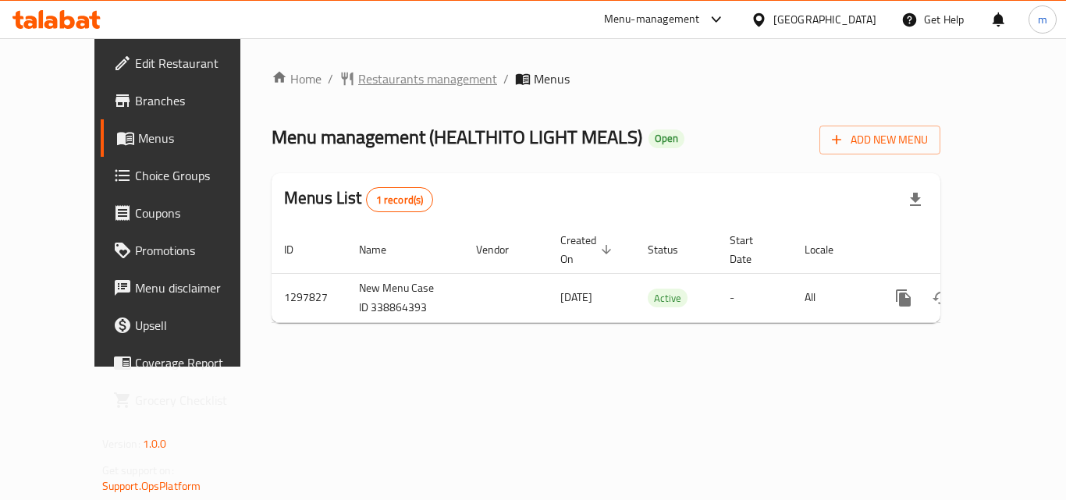
click at [358, 77] on span "Restaurants management" at bounding box center [427, 78] width 139 height 19
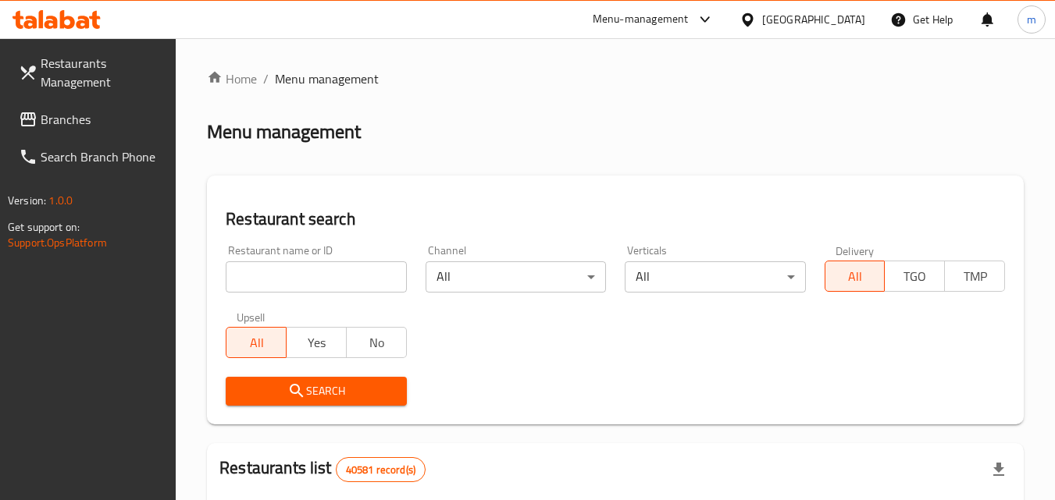
click at [317, 272] on input "search" at bounding box center [316, 276] width 180 height 31
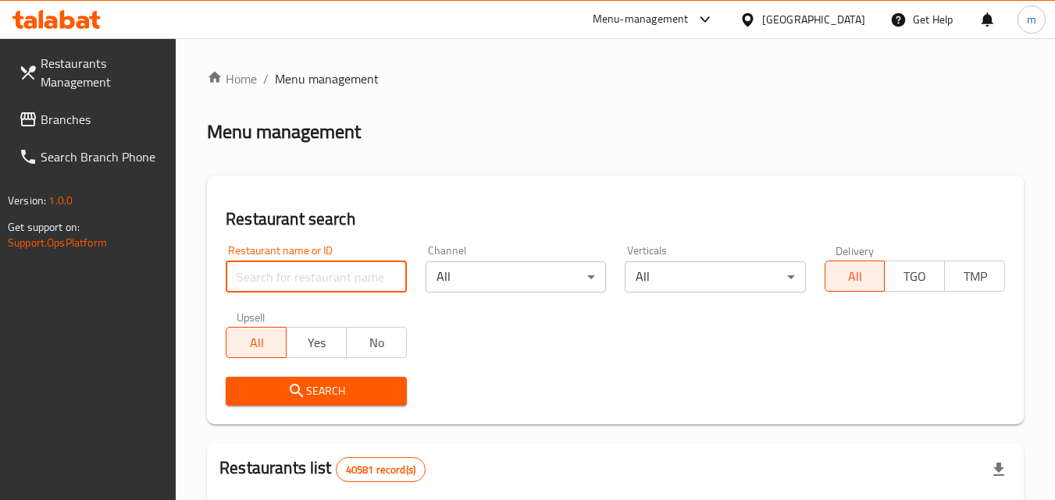
paste input "700671"
type input "700671"
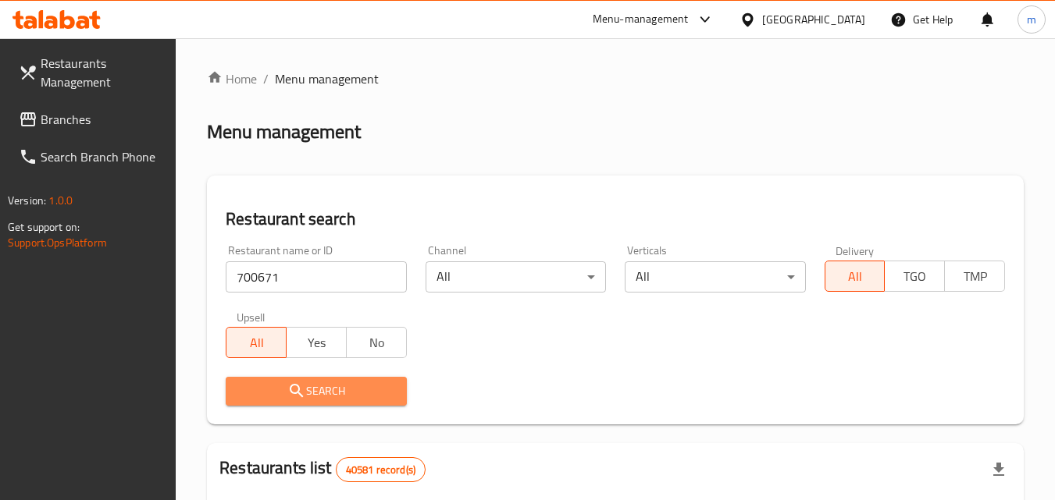
click at [316, 383] on span "Search" at bounding box center [315, 392] width 155 height 20
